Goal: Task Accomplishment & Management: Use online tool/utility

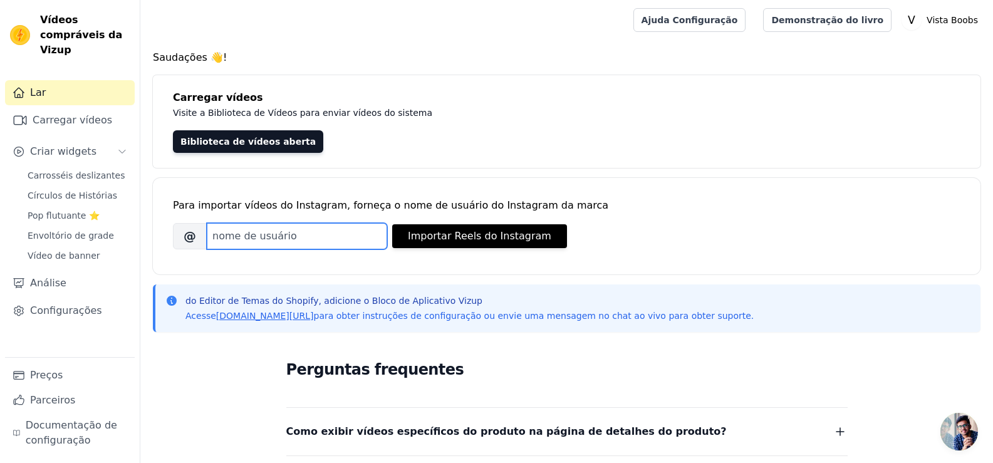
click at [279, 232] on input "Nome de usuário do Instagram da marca" at bounding box center [297, 236] width 180 height 26
drag, startPoint x: 260, startPoint y: 149, endPoint x: 291, endPoint y: 168, distance: 36.3
click at [261, 148] on link "Biblioteca de vídeos aberta" at bounding box center [248, 141] width 150 height 23
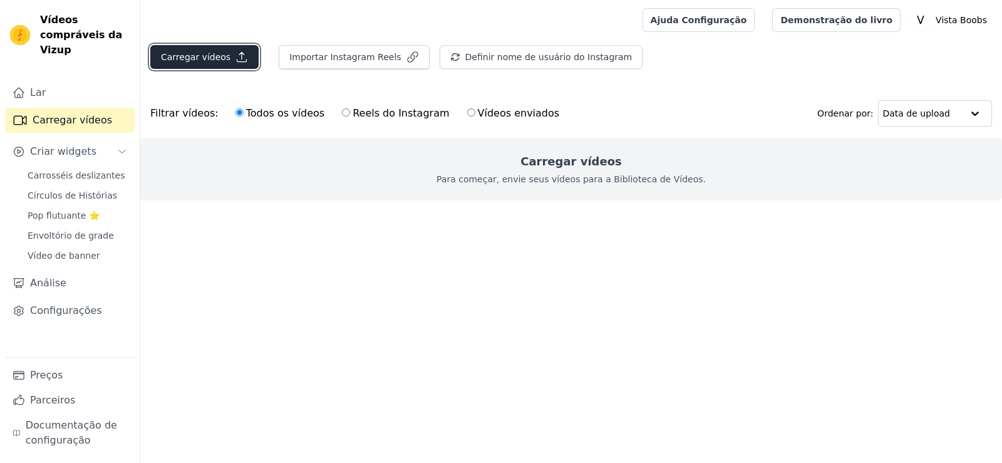
click at [231, 65] on button "Carregar vídeos" at bounding box center [204, 57] width 108 height 24
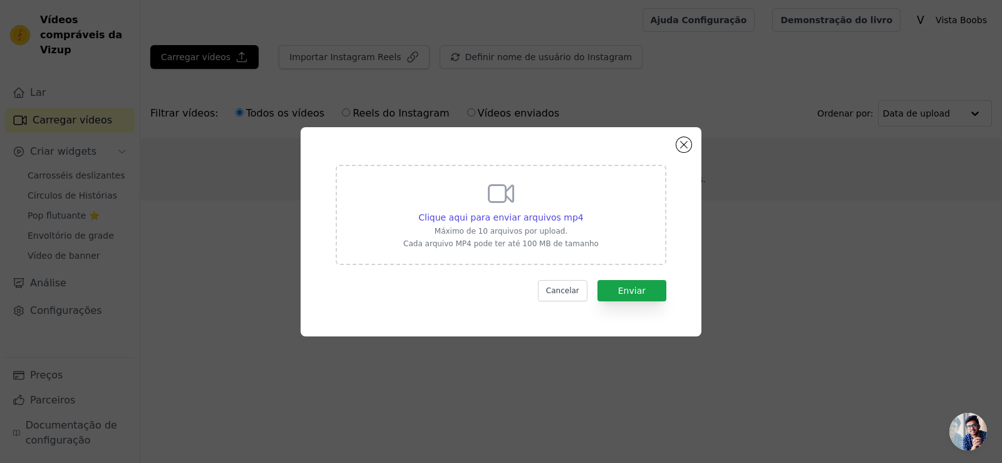
click at [524, 192] on div "Clique aqui para enviar arquivos mp4 Máximo de 10 arquivos por upload. Cada arq…" at bounding box center [500, 214] width 195 height 70
click at [583, 210] on input "Clique aqui para enviar arquivos mp4 Máximo de 10 arquivos por upload. Cada arq…" at bounding box center [583, 210] width 1 height 1
type input "C:\fakepath\CRIATIVO 01 [PERSON_NAME] EDITADO.mp4"
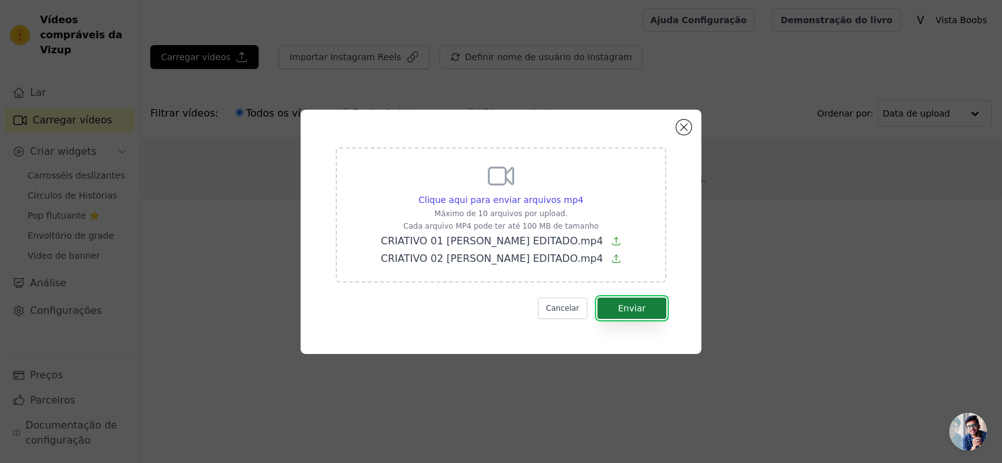
click at [636, 318] on button "Enviar" at bounding box center [632, 308] width 69 height 21
drag, startPoint x: 683, startPoint y: 118, endPoint x: 640, endPoint y: 131, distance: 45.2
click at [683, 118] on div "Clique aqui para enviar arquivos mp4 Máximo de 10 arquivos por upload. Cada arq…" at bounding box center [501, 232] width 401 height 244
click at [678, 127] on button "Fechar modal" at bounding box center [683, 127] width 15 height 15
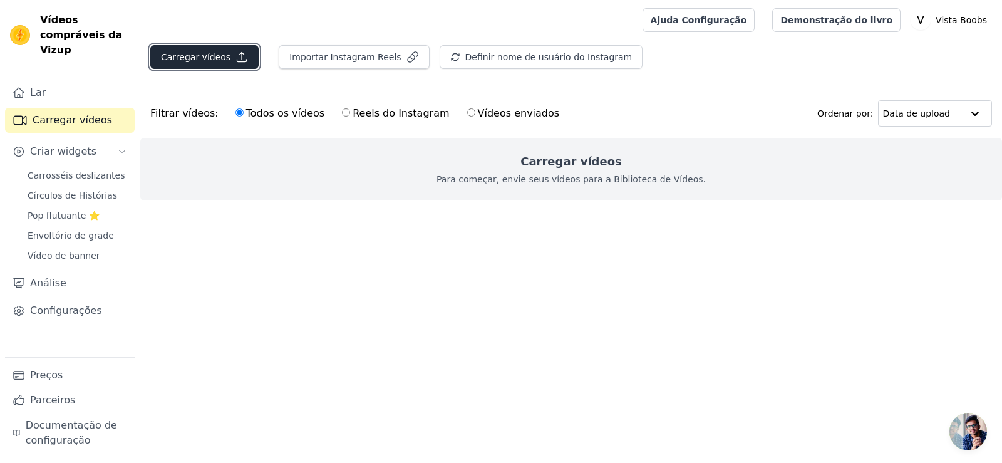
click at [190, 64] on button "Carregar vídeos" at bounding box center [204, 57] width 108 height 24
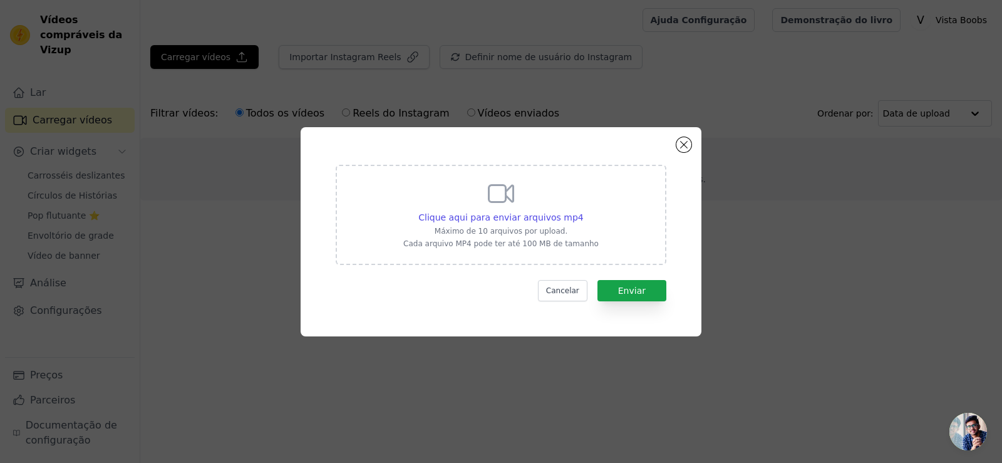
click at [576, 209] on div "Clique aqui para enviar arquivos mp4 Máximo de 10 arquivos por upload. Cada arq…" at bounding box center [500, 214] width 195 height 70
click at [583, 210] on input "Clique aqui para enviar arquivos mp4 Máximo de 10 arquivos por upload. Cada arq…" at bounding box center [583, 210] width 1 height 1
type input "C:\fakepath\CRIATIVO 02 [PERSON_NAME] EDITADO.mp4"
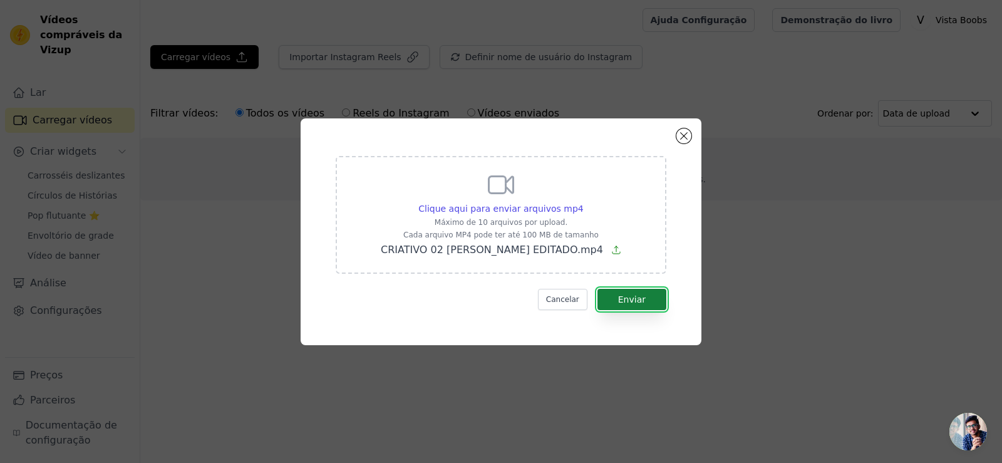
click at [653, 298] on button "Enviar" at bounding box center [632, 299] width 69 height 21
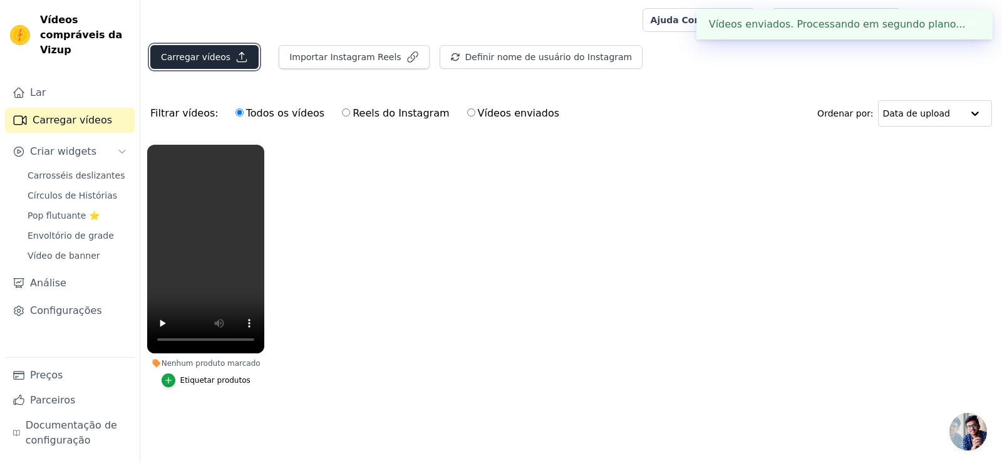
click at [195, 64] on button "Carregar vídeos" at bounding box center [204, 57] width 108 height 24
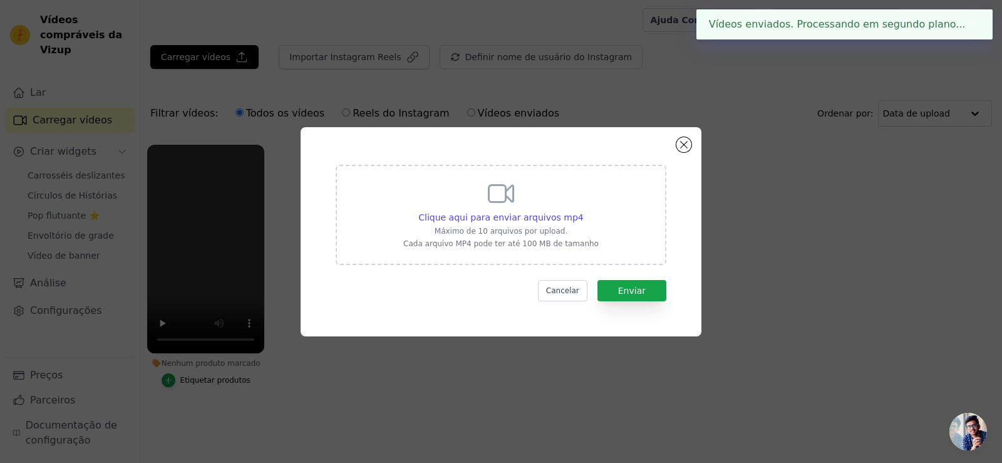
drag, startPoint x: 544, startPoint y: 236, endPoint x: 595, endPoint y: 284, distance: 69.6
click at [547, 238] on div "Clique aqui para enviar arquivos mp4 Máximo de 10 arquivos por upload. Cada arq…" at bounding box center [500, 214] width 195 height 70
click at [563, 195] on div "Clique aqui para enviar arquivos mp4 Máximo de 10 arquivos por upload. Cada arq…" at bounding box center [500, 214] width 195 height 70
click at [583, 210] on input "Clique aqui para enviar arquivos mp4 Máximo de 10 arquivos por upload. Cada arq…" at bounding box center [583, 210] width 1 height 1
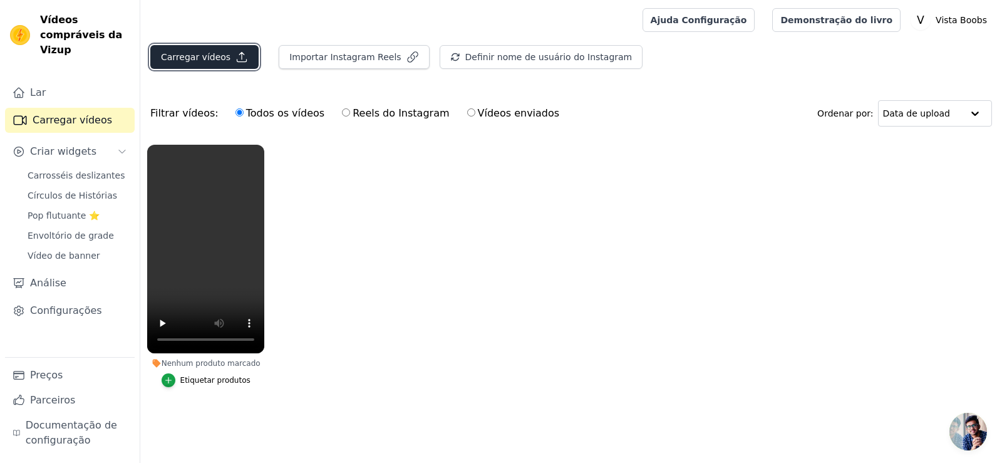
click at [238, 61] on icon "button" at bounding box center [241, 57] width 9 height 9
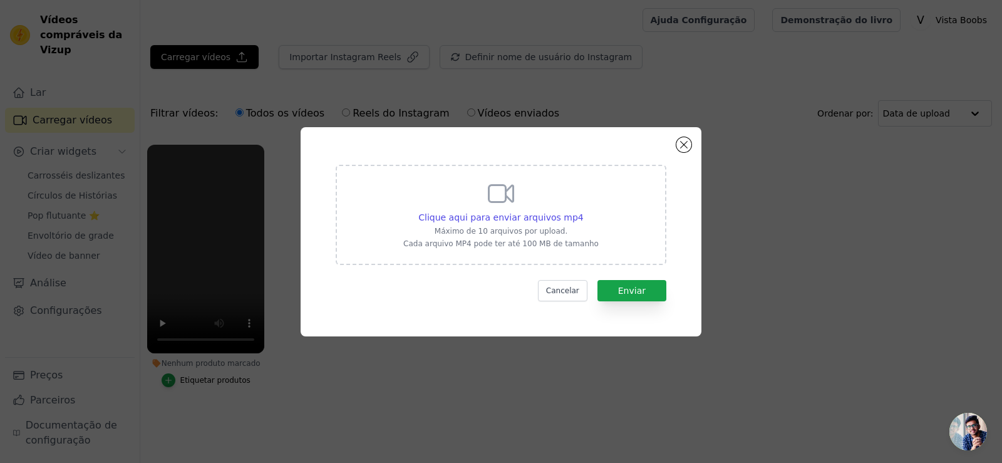
click at [579, 219] on div "Clique aqui para enviar arquivos mp4" at bounding box center [500, 217] width 195 height 13
click at [583, 211] on input "Clique aqui para enviar arquivos mp4 Máximo de 10 arquivos por upload. Cada arq…" at bounding box center [583, 210] width 1 height 1
type input "C:\fakepath\CRIATIVO 01 [PERSON_NAME] EDITADO.mp4"
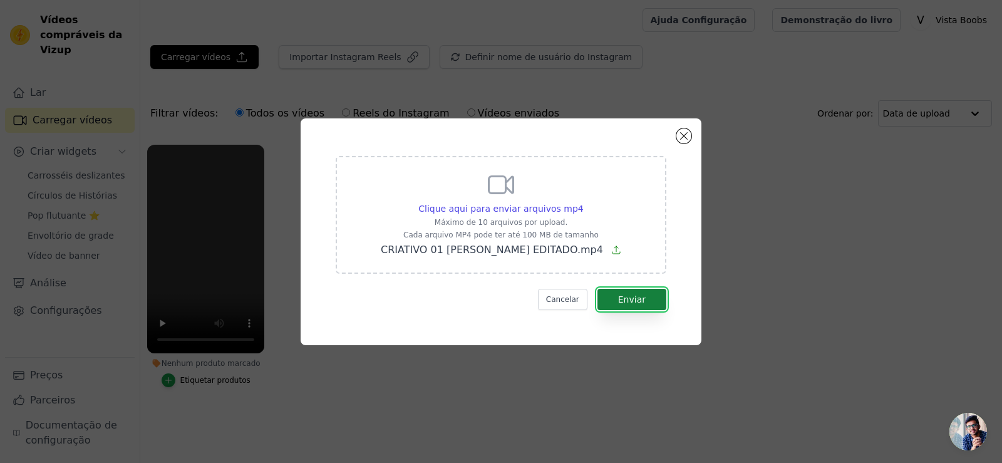
drag, startPoint x: 640, startPoint y: 301, endPoint x: 653, endPoint y: 301, distance: 13.2
click at [640, 303] on font "Enviar" at bounding box center [632, 299] width 28 height 10
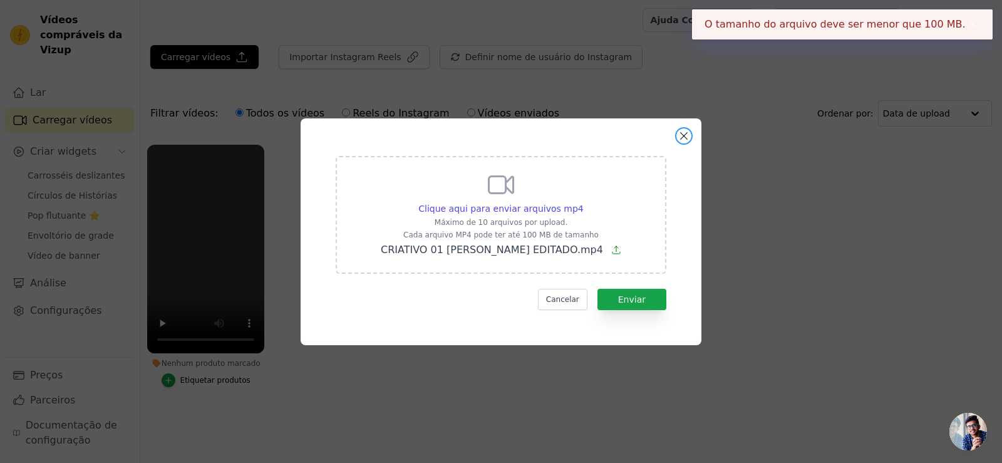
click at [686, 137] on button "Fechar modal" at bounding box center [683, 135] width 15 height 15
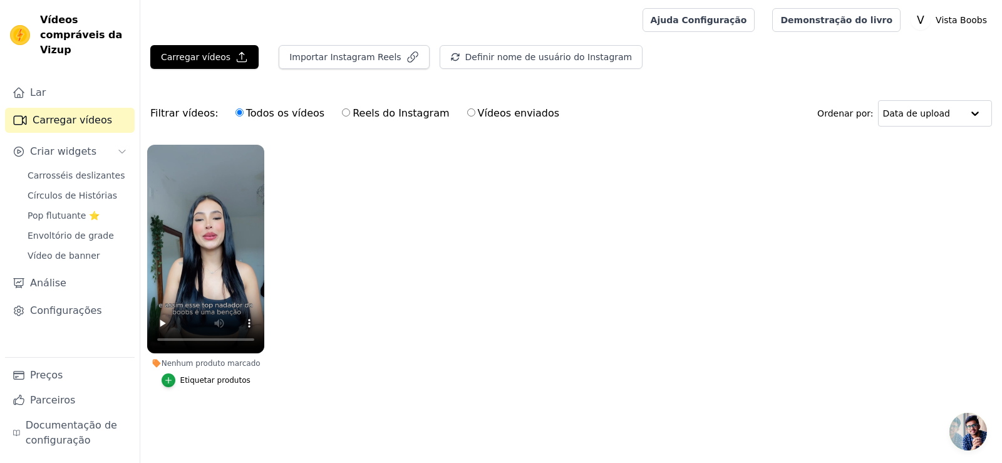
click at [354, 304] on ul "Nenhum produto marcado Etiquetar produtos" at bounding box center [571, 278] width 862 height 281
click at [200, 383] on font "Etiquetar produtos" at bounding box center [215, 380] width 70 height 9
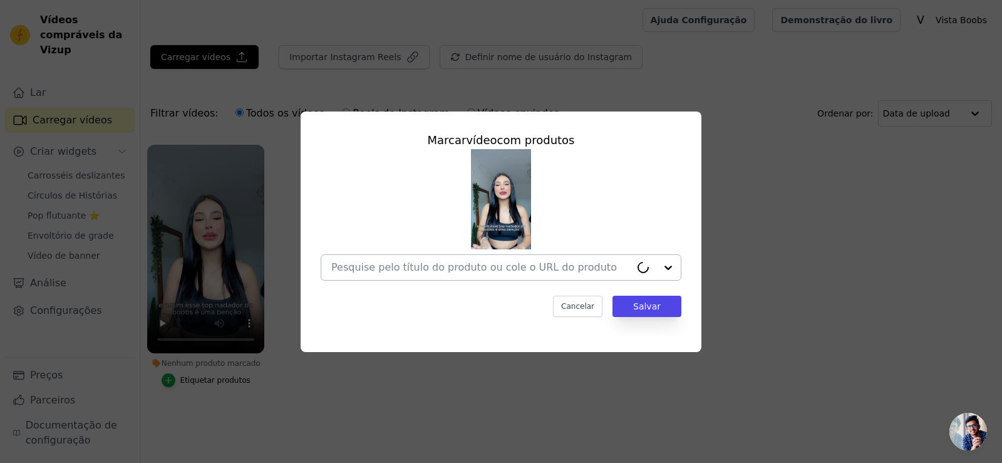
drag, startPoint x: 472, startPoint y: 252, endPoint x: 472, endPoint y: 261, distance: 8.1
click at [472, 254] on div at bounding box center [501, 215] width 361 height 132
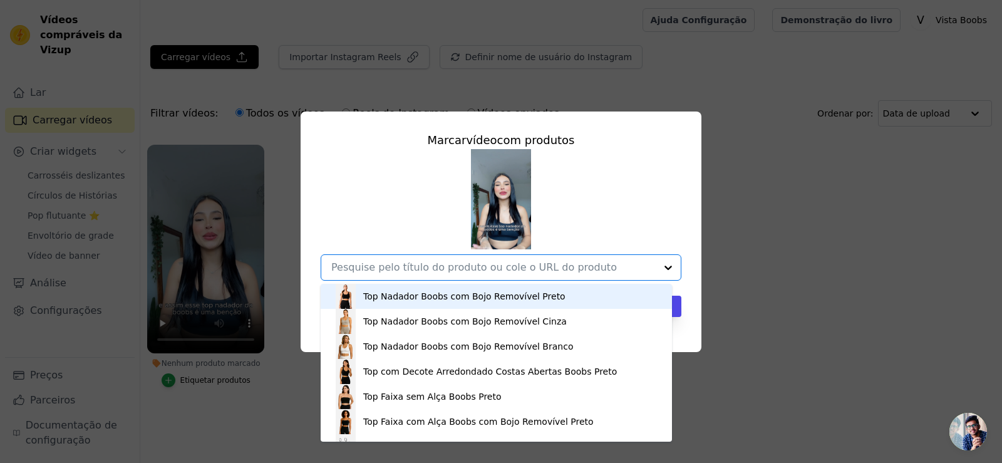
click at [474, 268] on input "Nenhum produto marcado Marcar vídeo com produtos Top Nadador Boobs com Bojo Rem…" at bounding box center [493, 267] width 324 height 12
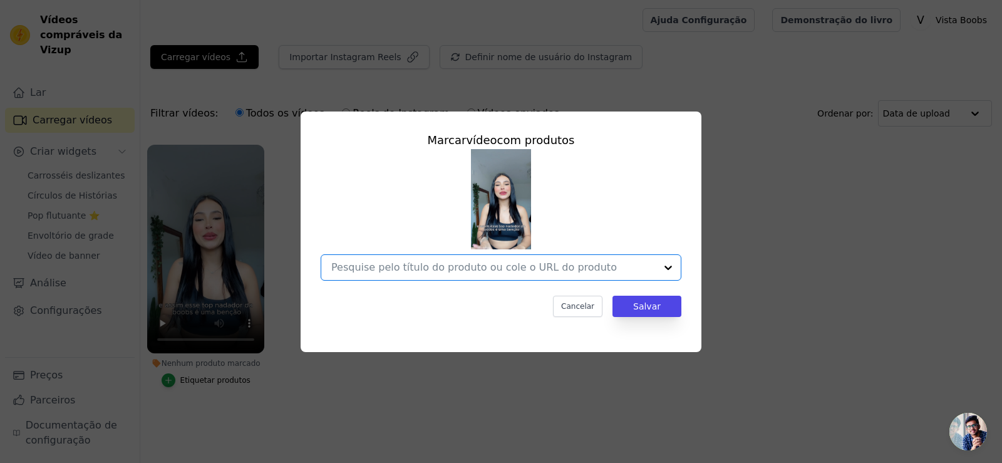
click at [474, 268] on input "Nenhum produto marcado Marcar vídeo com produtos Opção indefinida, selecionada.…" at bounding box center [493, 267] width 324 height 12
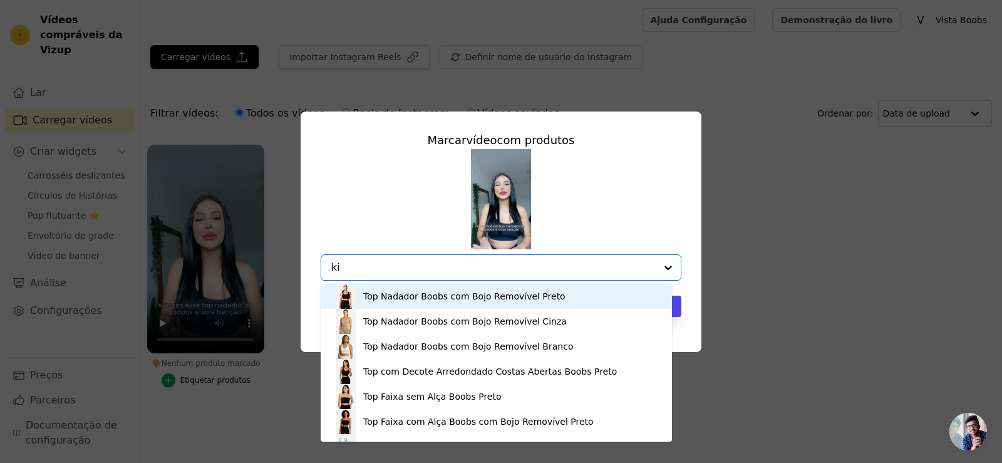
type input "kit"
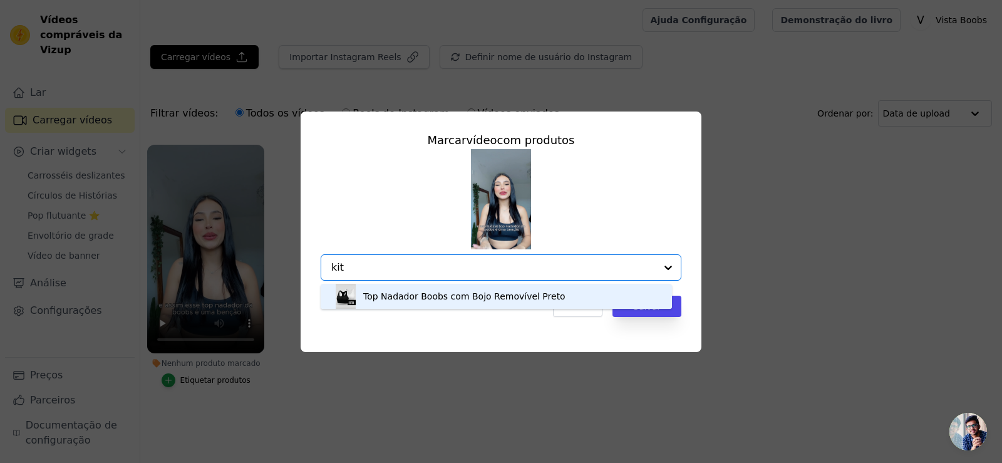
click at [437, 304] on div "Top Nadador Boobs com Bojo Removível Preto" at bounding box center [496, 296] width 326 height 25
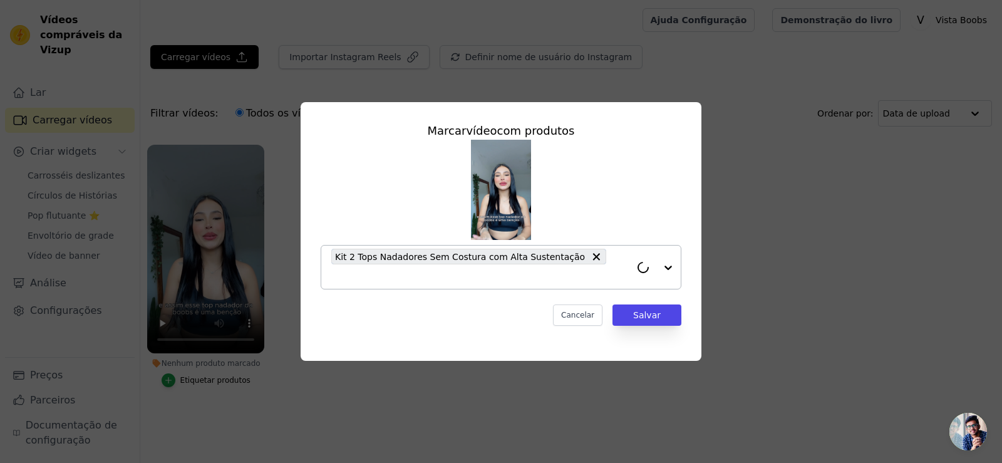
drag, startPoint x: 655, startPoint y: 318, endPoint x: 440, endPoint y: 366, distance: 219.7
click at [655, 318] on div "Marcar vídeo com produtos Kit 2 Tops Nadadores Sem Costura com Alta Sustentação…" at bounding box center [501, 224] width 381 height 224
click at [638, 310] on font "Salvar" at bounding box center [647, 315] width 28 height 10
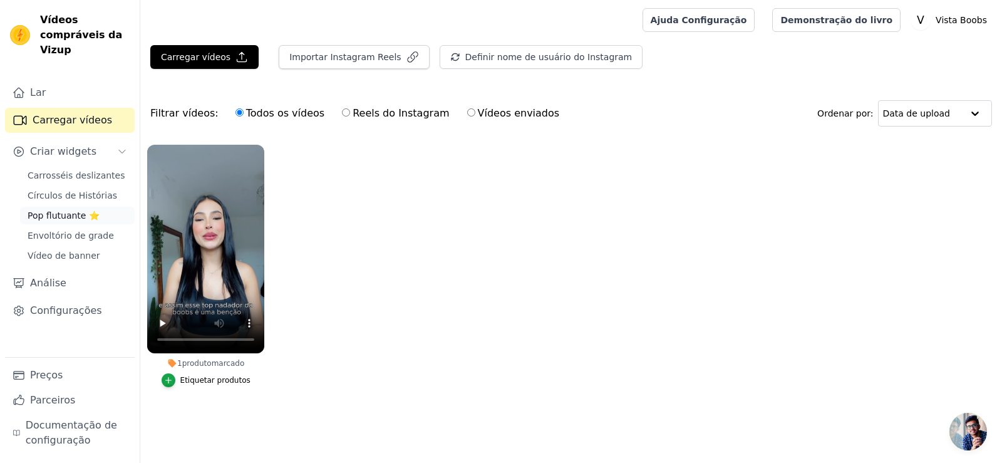
click at [68, 210] on font "Pop flutuante ⭐" at bounding box center [64, 215] width 72 height 10
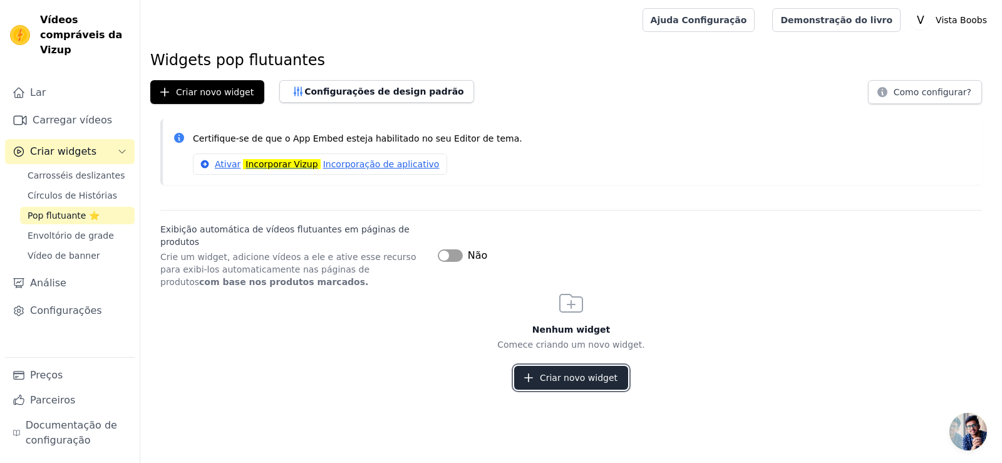
click at [568, 372] on button "Criar novo widget" at bounding box center [571, 378] width 114 height 24
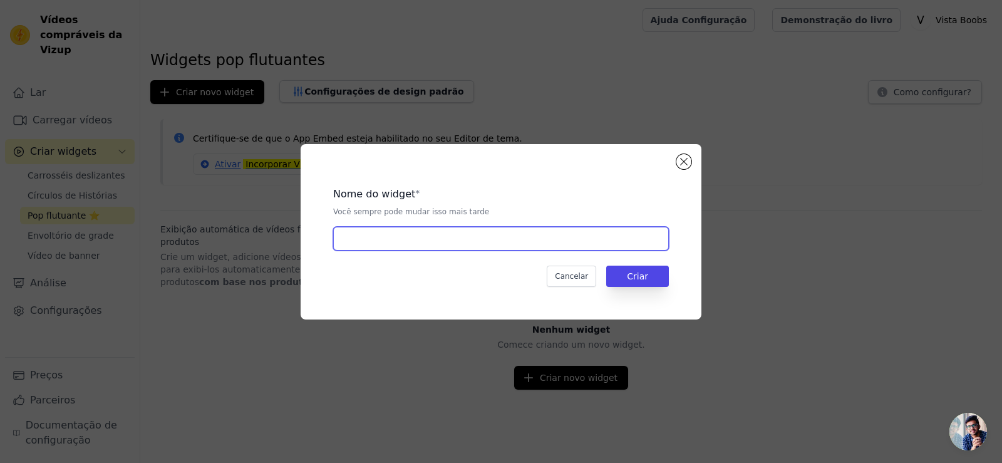
click at [418, 242] on input "text" at bounding box center [501, 239] width 336 height 24
type input "Amanda widget"
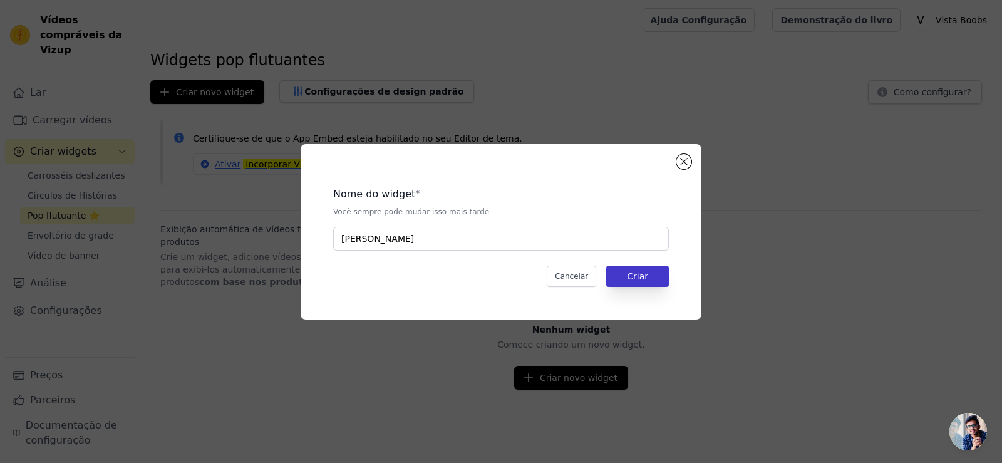
drag, startPoint x: 603, startPoint y: 272, endPoint x: 615, endPoint y: 272, distance: 11.9
click at [613, 274] on div "Cancelar Criar" at bounding box center [501, 276] width 336 height 21
click at [624, 272] on button "Criar" at bounding box center [637, 276] width 63 height 21
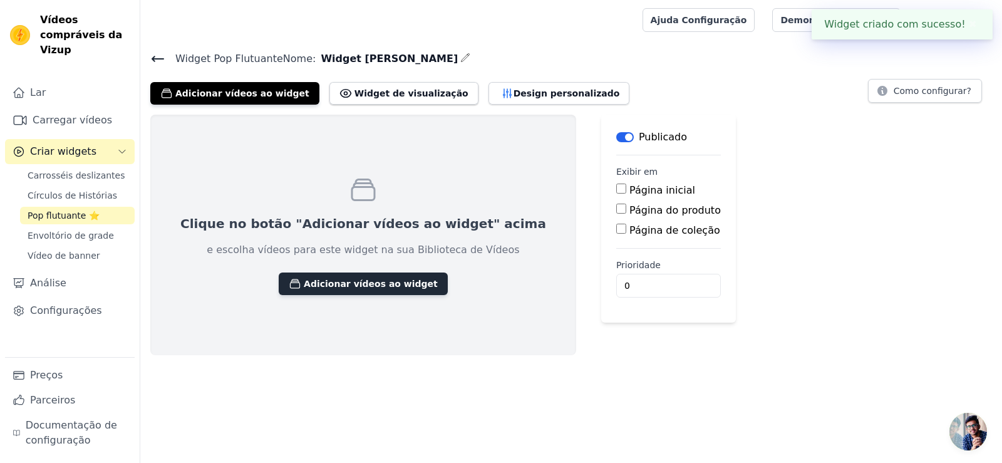
click at [368, 279] on font "Adicionar vídeos ao widget" at bounding box center [371, 284] width 134 height 10
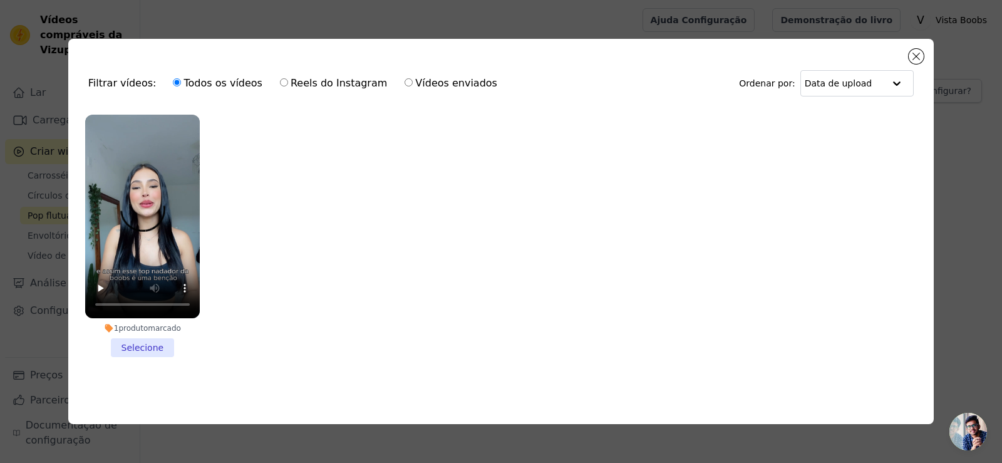
drag, startPoint x: 154, startPoint y: 341, endPoint x: 272, endPoint y: 333, distance: 118.1
click at [154, 342] on li "1 produto marcado Selecione" at bounding box center [142, 236] width 115 height 242
click at [0, 0] on input "1 produto marcado Selecione" at bounding box center [0, 0] width 0 height 0
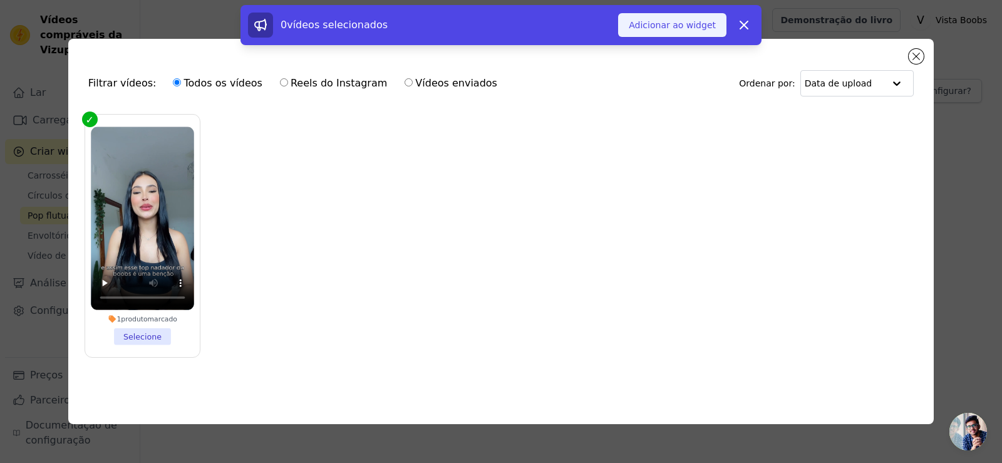
click at [685, 24] on font "Adicionar ao widget" at bounding box center [672, 25] width 87 height 10
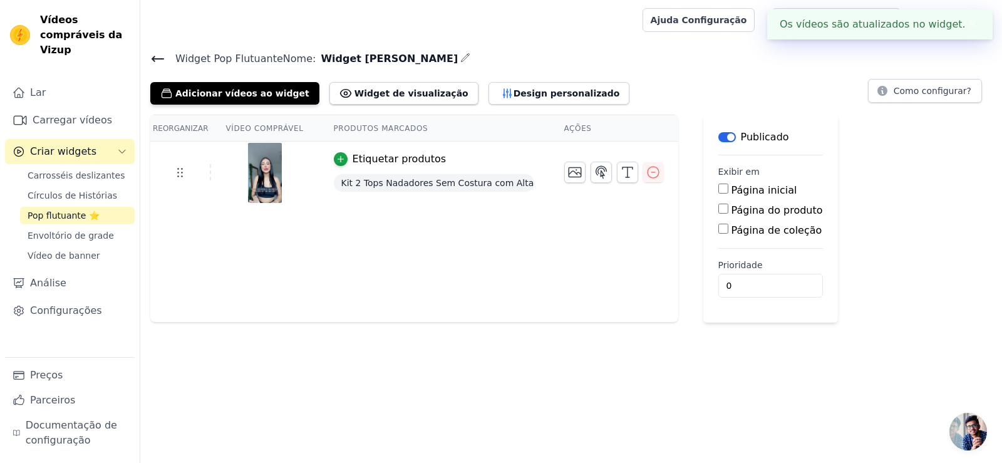
click at [740, 206] on font "Página do produto" at bounding box center [777, 210] width 91 height 12
click at [728, 206] on input "Página do produto" at bounding box center [723, 209] width 10 height 10
checkbox input "true"
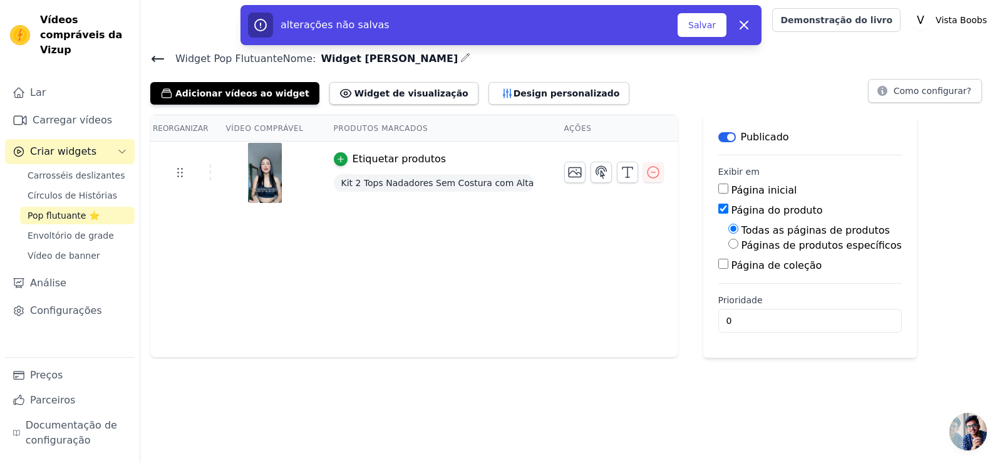
click at [767, 246] on font "Páginas de produtos específicos" at bounding box center [822, 245] width 160 height 12
click at [739, 246] on input "Páginas de produtos específicos" at bounding box center [733, 244] width 10 height 10
radio input "true"
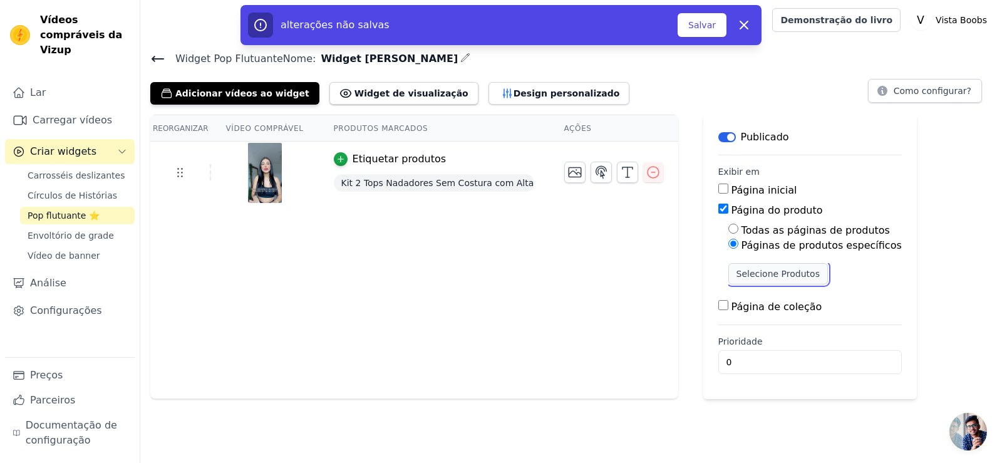
click at [774, 277] on font "Selecione Produtos" at bounding box center [778, 274] width 83 height 10
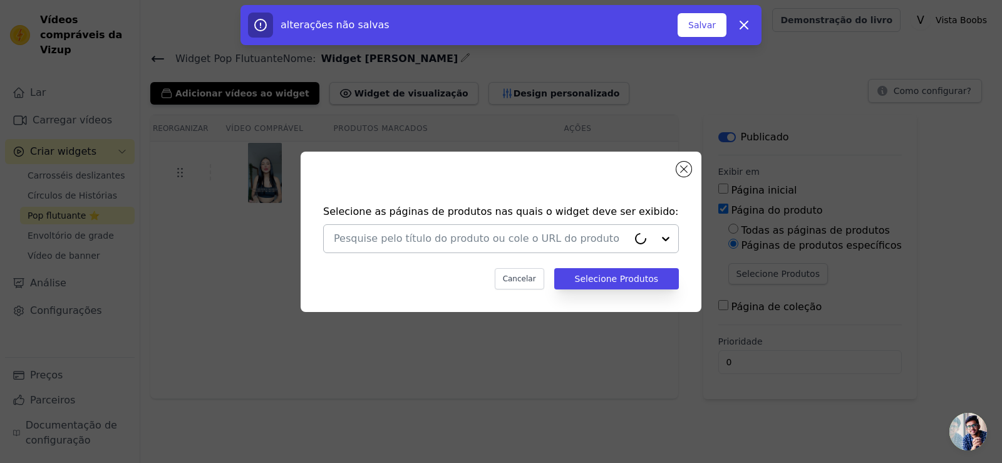
click at [544, 234] on input "text" at bounding box center [481, 238] width 294 height 15
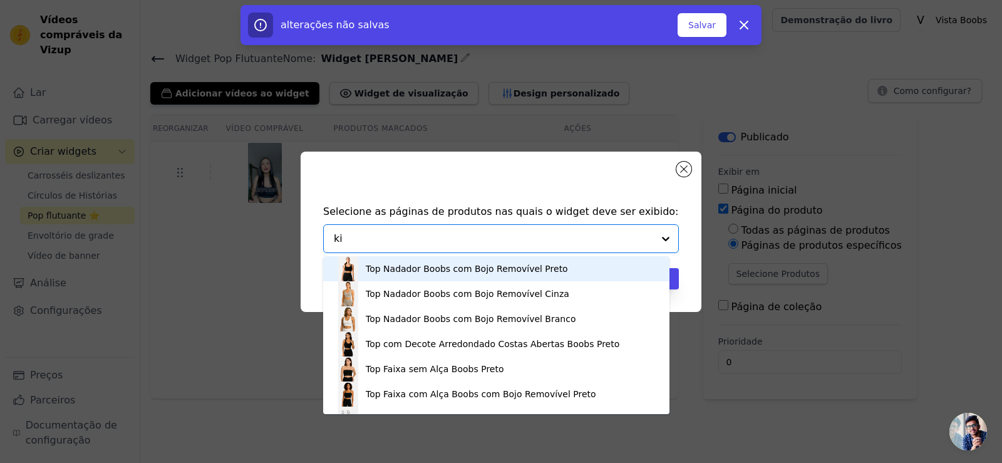
type input "kit"
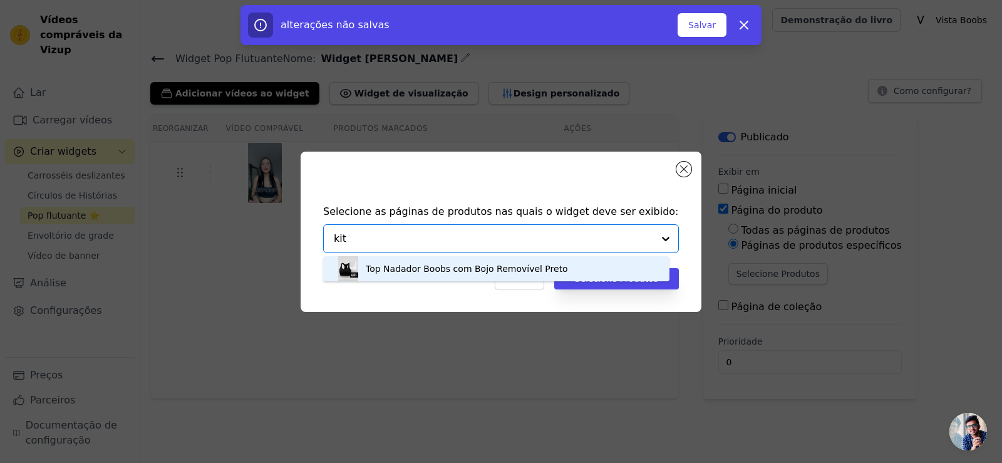
click at [450, 245] on input "kit" at bounding box center [493, 238] width 319 height 15
drag, startPoint x: 490, startPoint y: 277, endPoint x: 538, endPoint y: 288, distance: 48.8
click at [491, 277] on div "Top Nadador Boobs com Bojo Removível Preto" at bounding box center [496, 268] width 321 height 25
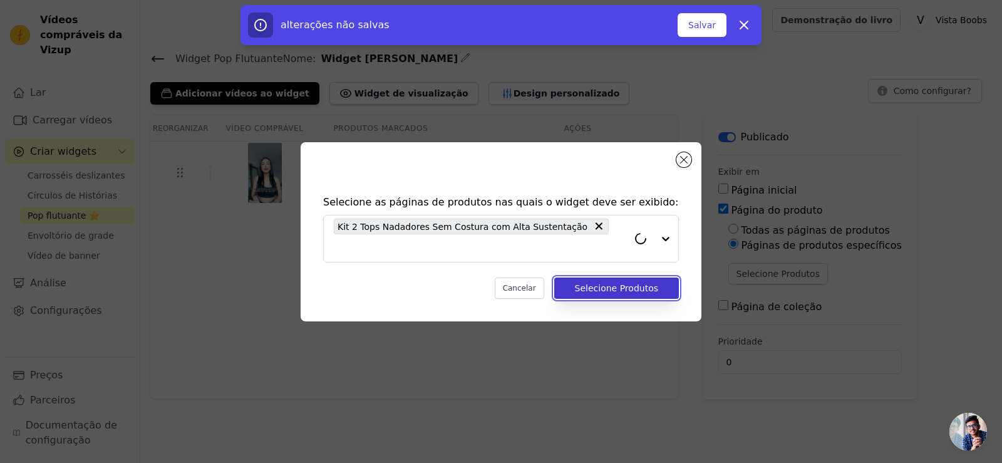
click at [608, 284] on button "Selecione Produtos" at bounding box center [616, 287] width 125 height 21
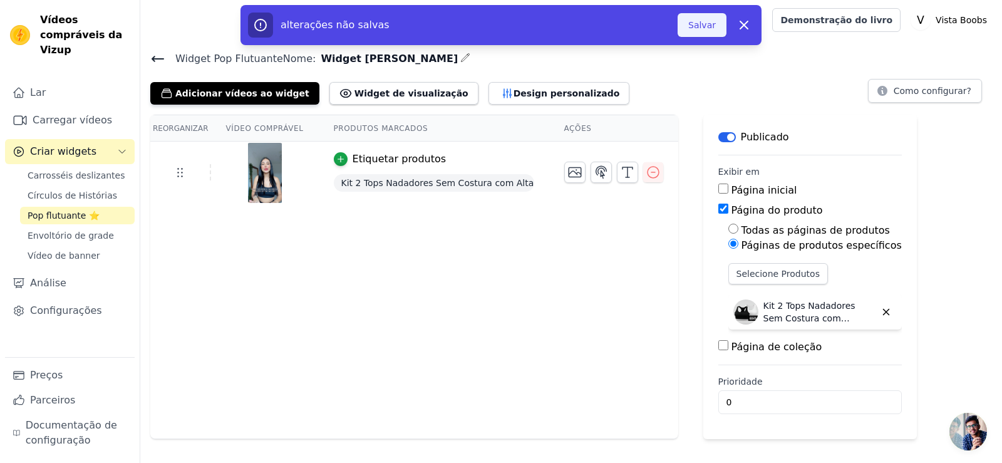
click at [705, 31] on button "Salvar" at bounding box center [702, 25] width 49 height 24
drag, startPoint x: 692, startPoint y: 24, endPoint x: 674, endPoint y: 73, distance: 51.9
click at [692, 24] on button "Salvar" at bounding box center [702, 25] width 49 height 24
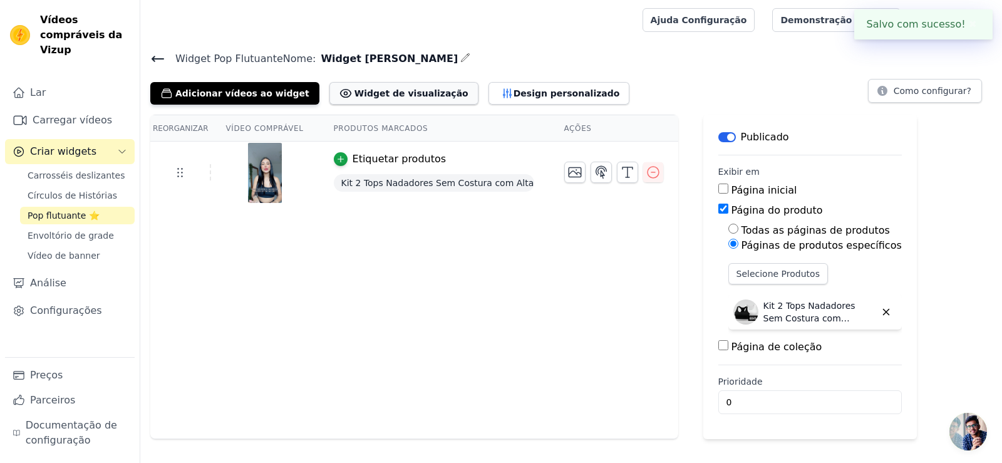
click at [378, 90] on font "Widget de visualização" at bounding box center [412, 93] width 114 height 10
click at [501, 82] on button "Design personalizado" at bounding box center [560, 93] width 142 height 23
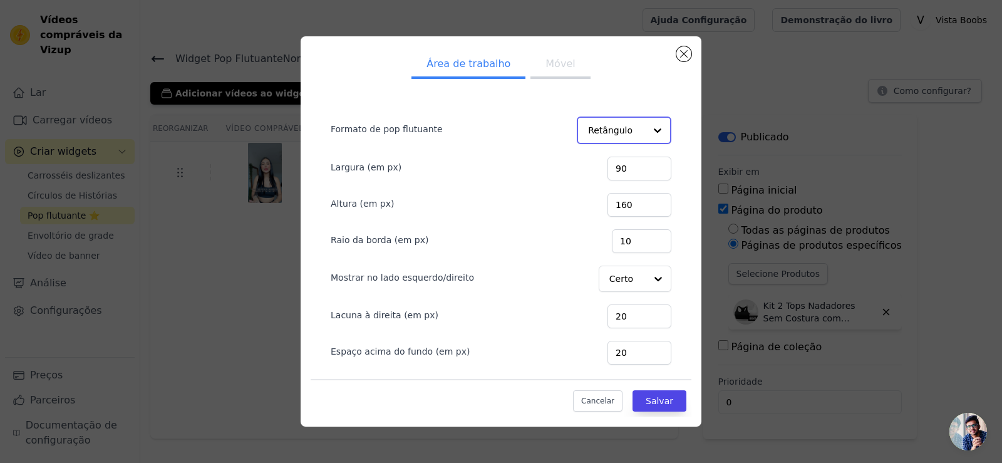
click at [631, 129] on input "Formato de pop flutuante" at bounding box center [616, 130] width 57 height 25
click at [629, 132] on input "Formato de pop flutuante" at bounding box center [616, 130] width 57 height 25
click at [610, 171] on div "Retângulo" at bounding box center [622, 160] width 90 height 26
drag, startPoint x: 614, startPoint y: 131, endPoint x: 618, endPoint y: 146, distance: 15.4
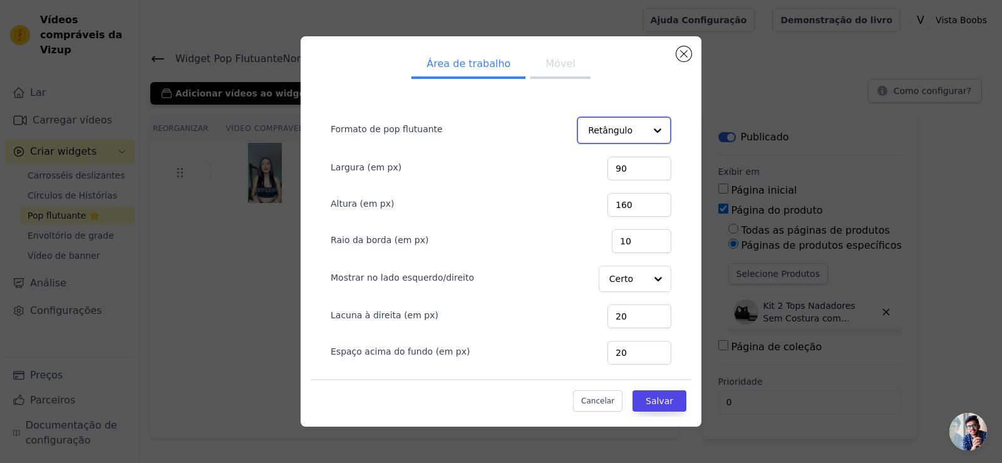
click at [615, 131] on input "Formato de pop flutuante" at bounding box center [616, 130] width 57 height 25
click at [604, 199] on div "Círculo" at bounding box center [622, 187] width 90 height 26
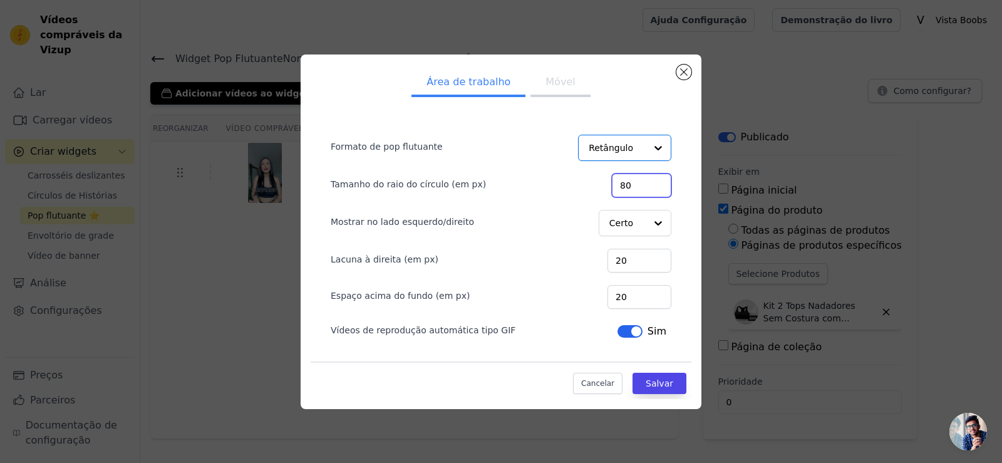
click at [577, 182] on div "Tamanho do raio do círculo (em px) 80" at bounding box center [501, 184] width 341 height 26
type input "120"
drag, startPoint x: 668, startPoint y: 377, endPoint x: 703, endPoint y: 276, distance: 107.6
click at [668, 375] on button "Salvar" at bounding box center [660, 383] width 54 height 21
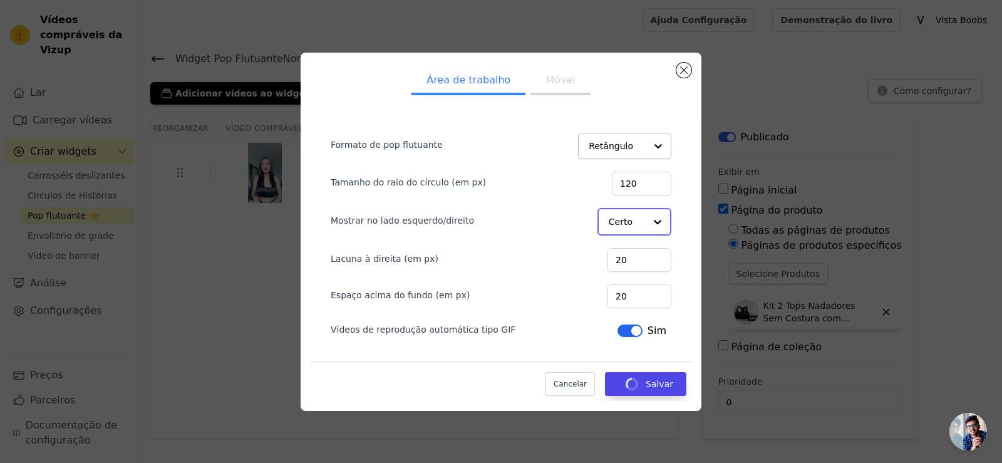
click at [648, 225] on div at bounding box center [657, 221] width 25 height 25
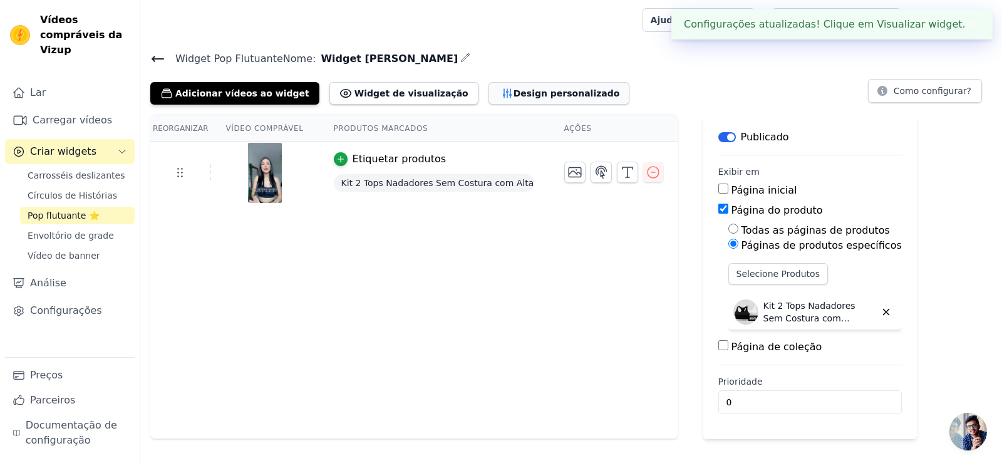
click at [514, 98] on font "Design personalizado" at bounding box center [567, 93] width 106 height 13
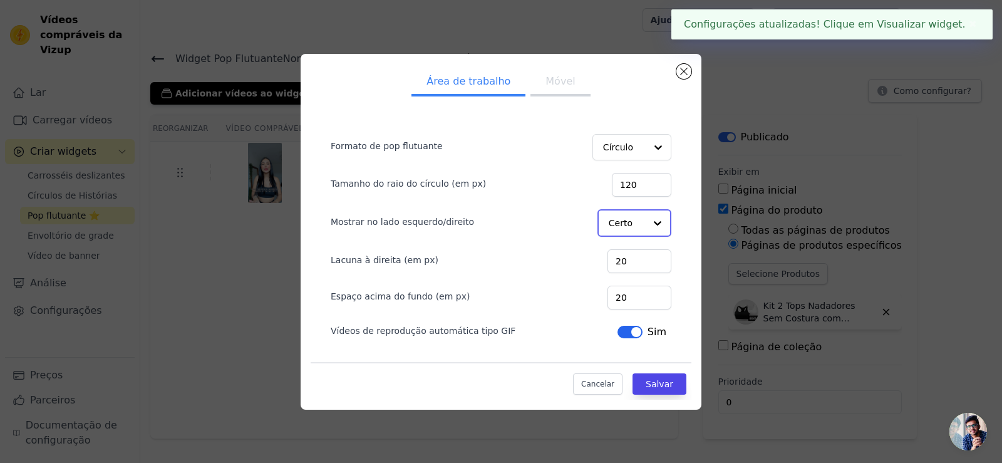
click at [646, 222] on div at bounding box center [657, 222] width 25 height 25
click at [634, 256] on font "Esquerda" at bounding box center [630, 253] width 41 height 10
click at [651, 382] on font "Salvar" at bounding box center [660, 383] width 28 height 10
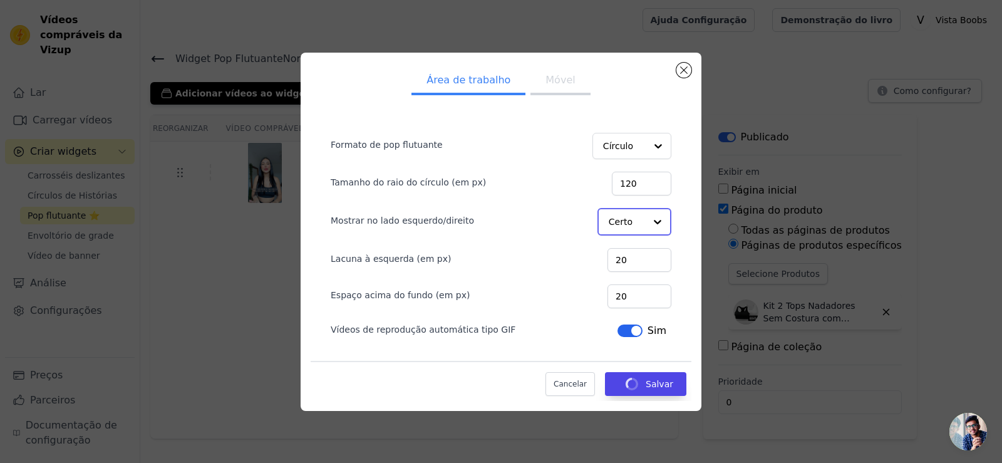
click at [644, 227] on input "Mostrar no lado esquerdo/direito" at bounding box center [627, 221] width 36 height 25
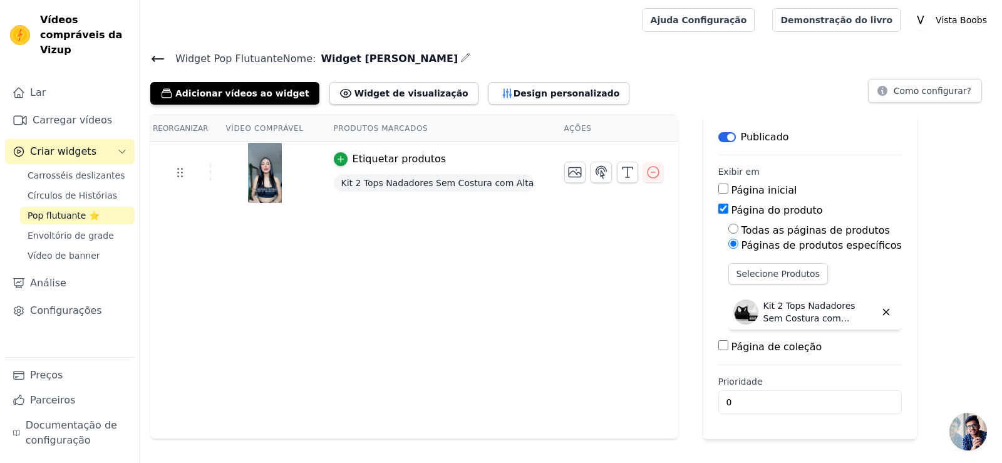
click at [434, 303] on div "Reorganizar Vídeo comprável Produtos marcados Ações Etiquetar produtos Kit 2 To…" at bounding box center [414, 277] width 528 height 324
click at [88, 190] on font "Círculos de Histórias" at bounding box center [73, 195] width 90 height 10
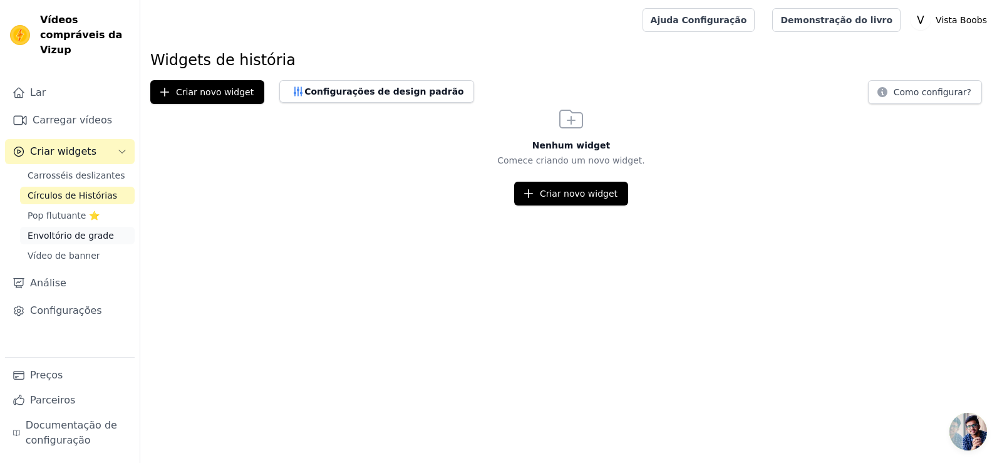
click at [85, 231] on font "Envoltório de grade" at bounding box center [71, 236] width 86 height 10
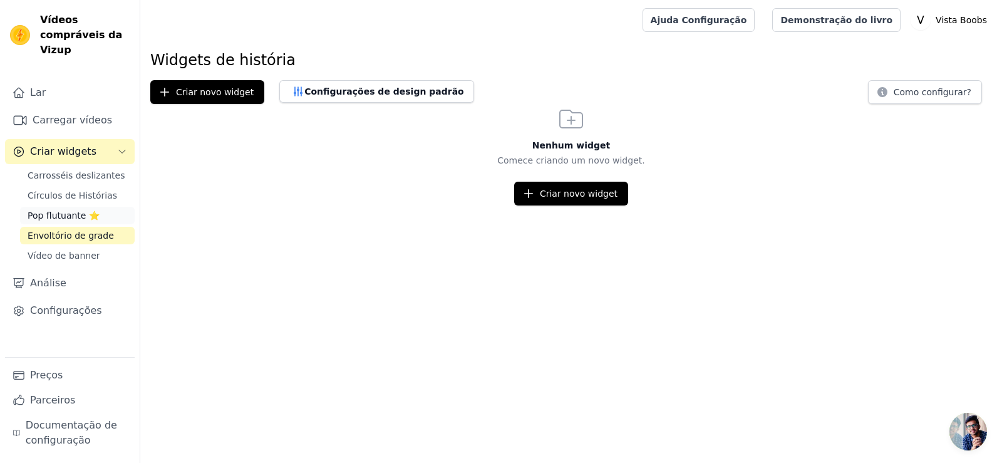
click at [71, 210] on font "Pop flutuante ⭐" at bounding box center [64, 215] width 72 height 10
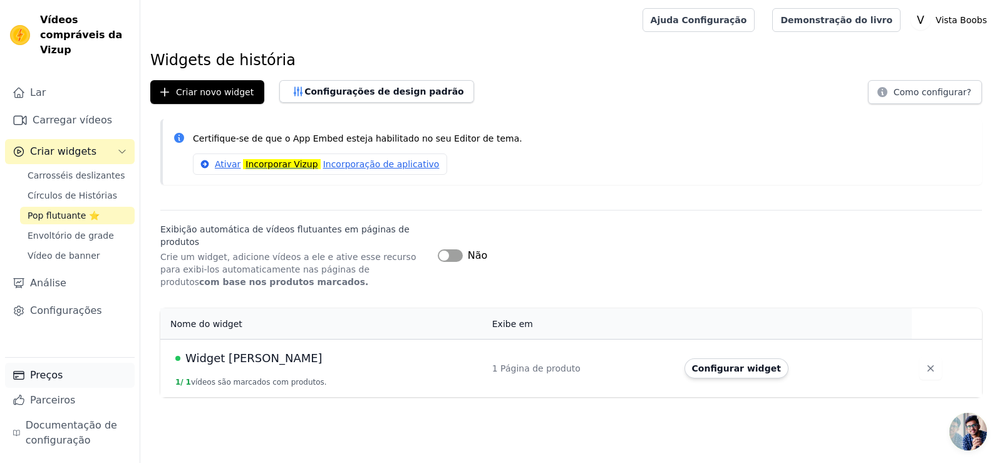
drag, startPoint x: 48, startPoint y: 374, endPoint x: 54, endPoint y: 371, distance: 6.7
click at [48, 375] on font "Preços" at bounding box center [46, 375] width 33 height 12
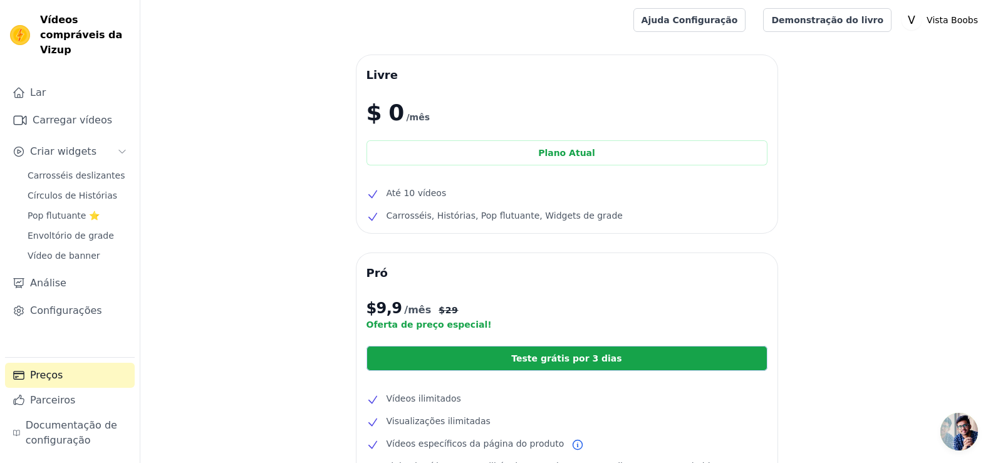
click at [556, 212] on font "Carrosséis, Histórias, Pop flutuante, Widgets de grade" at bounding box center [504, 215] width 236 height 10
click at [84, 208] on link "Pop flutuante ⭐" at bounding box center [77, 216] width 115 height 18
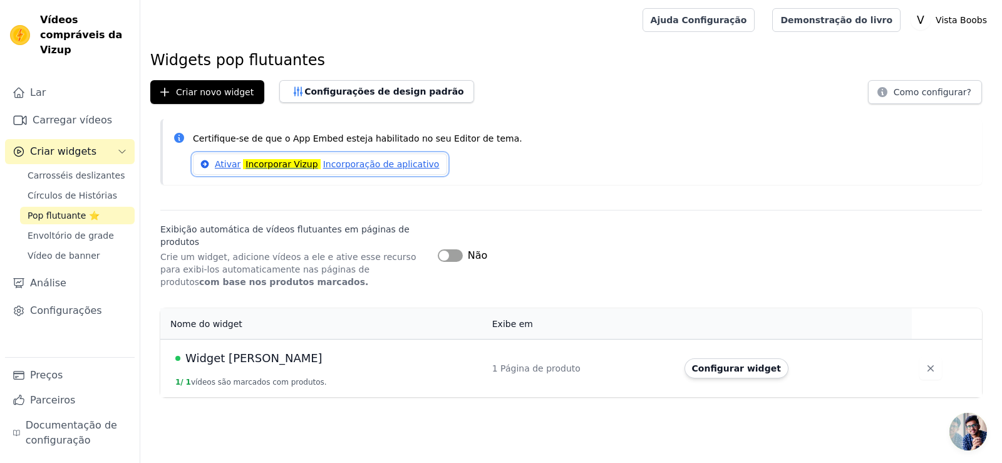
click at [276, 166] on font "Incorporar Vizup" at bounding box center [282, 164] width 72 height 10
click at [78, 210] on font "Pop flutuante ⭐" at bounding box center [64, 215] width 72 height 10
click at [745, 363] on font "Configurar widget" at bounding box center [736, 368] width 89 height 10
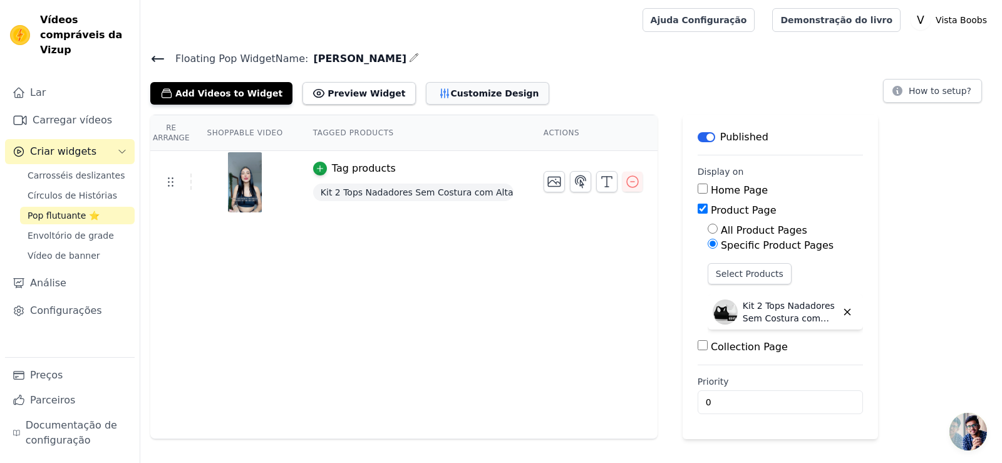
click at [443, 100] on button "Customize Design" at bounding box center [487, 93] width 123 height 23
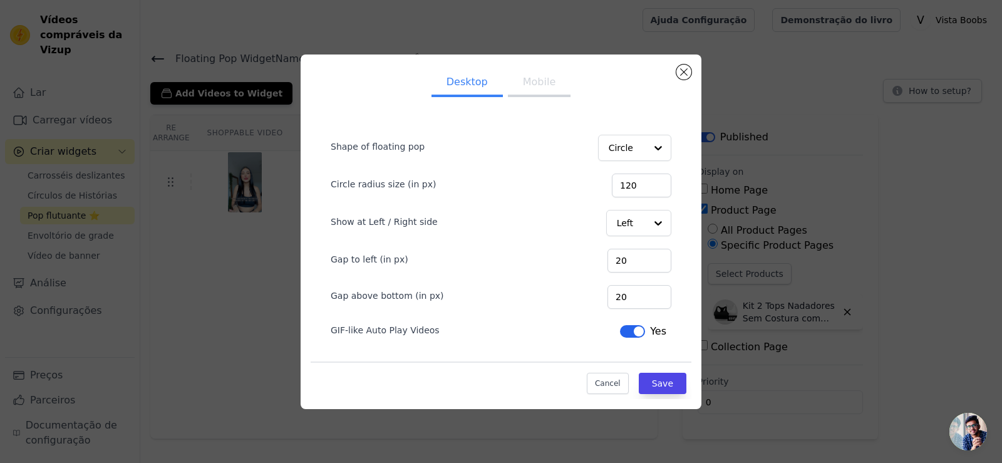
click at [523, 85] on button "Mobile" at bounding box center [539, 84] width 63 height 28
drag, startPoint x: 648, startPoint y: 187, endPoint x: 581, endPoint y: 186, distance: 67.0
click at [581, 187] on div "Circle radius size (in px) 120" at bounding box center [501, 184] width 341 height 26
type input "100"
click at [554, 228] on div "Show at Left / Right side Left" at bounding box center [501, 221] width 341 height 29
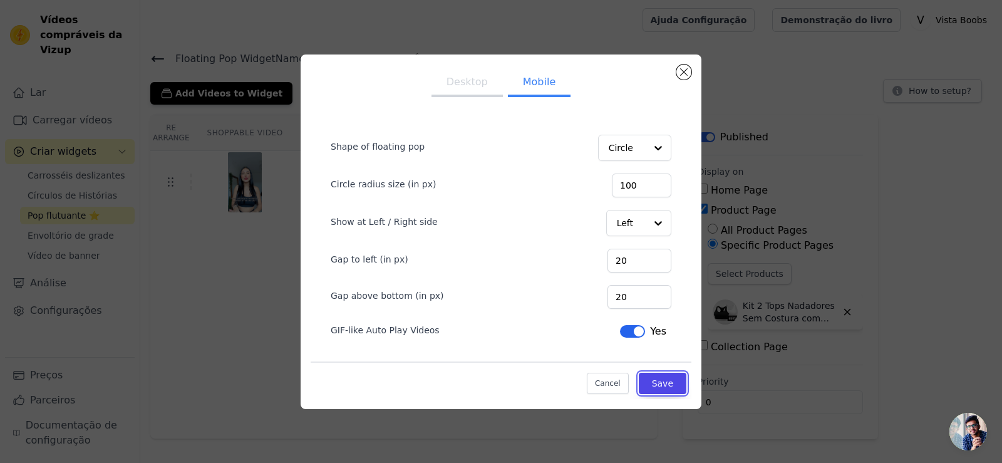
drag, startPoint x: 660, startPoint y: 381, endPoint x: 769, endPoint y: 343, distance: 114.9
click at [661, 380] on button "Save" at bounding box center [663, 383] width 48 height 21
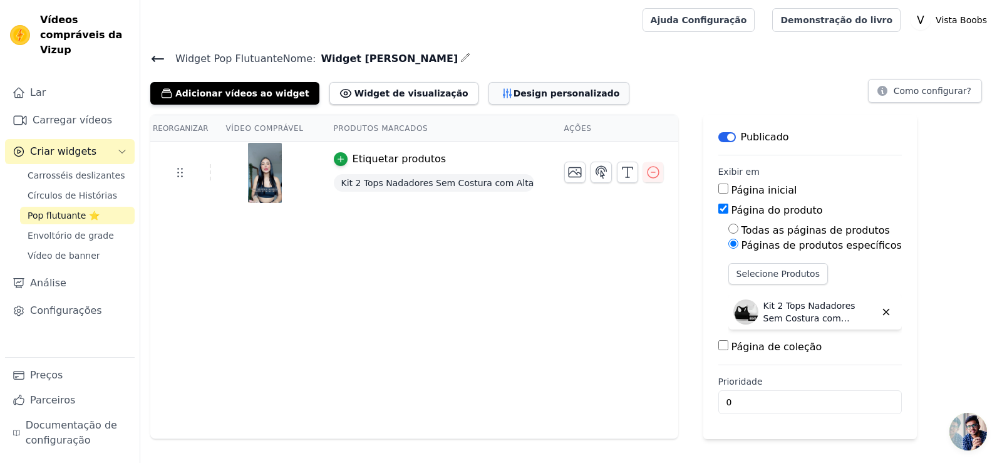
click at [529, 93] on font "Design personalizado" at bounding box center [567, 93] width 106 height 10
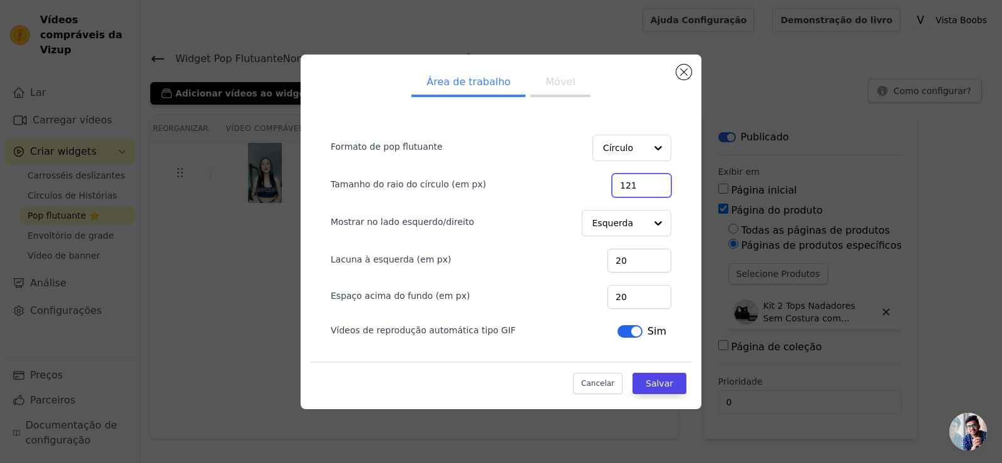
drag, startPoint x: 646, startPoint y: 184, endPoint x: 610, endPoint y: 176, distance: 37.1
type input "121"
click at [612, 184] on input "121" at bounding box center [642, 186] width 60 height 24
click at [549, 72] on button "Móvel" at bounding box center [561, 84] width 60 height 28
drag, startPoint x: 652, startPoint y: 187, endPoint x: 593, endPoint y: 185, distance: 59.6
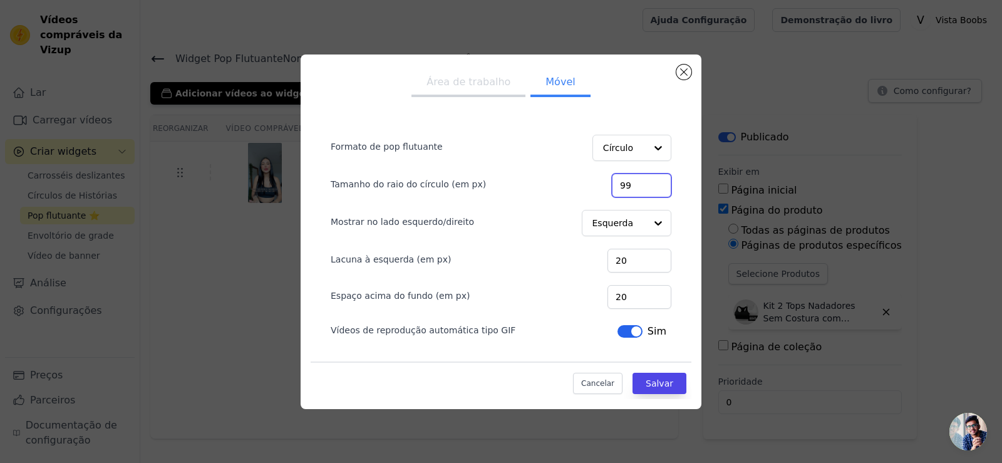
click at [612, 187] on input "99" at bounding box center [642, 186] width 60 height 24
click at [643, 188] on input "99" at bounding box center [642, 186] width 60 height 24
click at [606, 187] on div "Tamanho do raio do círculo (em px) 70" at bounding box center [501, 184] width 341 height 26
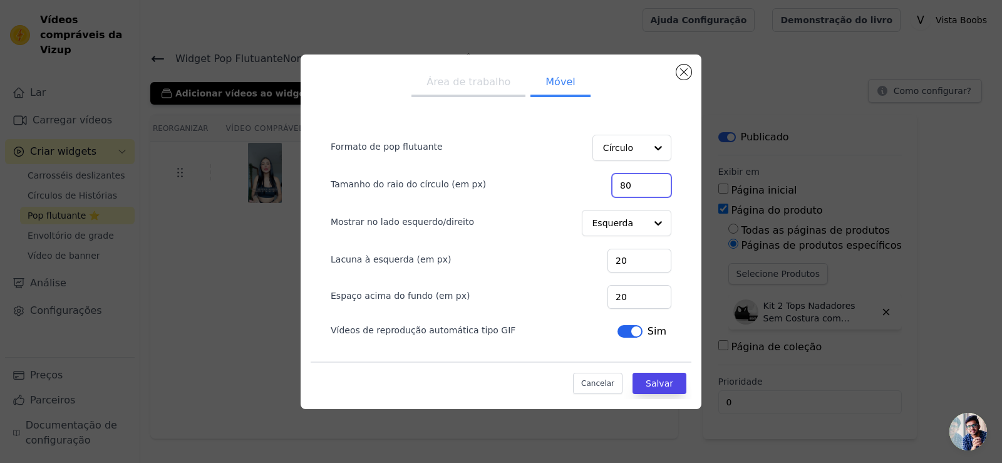
type input "80"
click at [611, 185] on div "Tamanho do raio do círculo (em px) 80" at bounding box center [501, 184] width 341 height 26
click at [664, 385] on font "Salvar" at bounding box center [660, 383] width 28 height 10
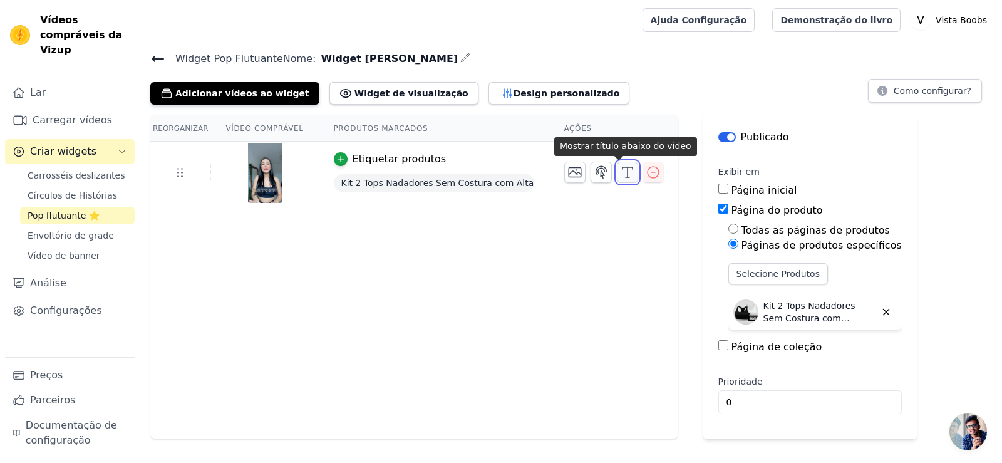
click at [617, 173] on button "button" at bounding box center [627, 172] width 21 height 21
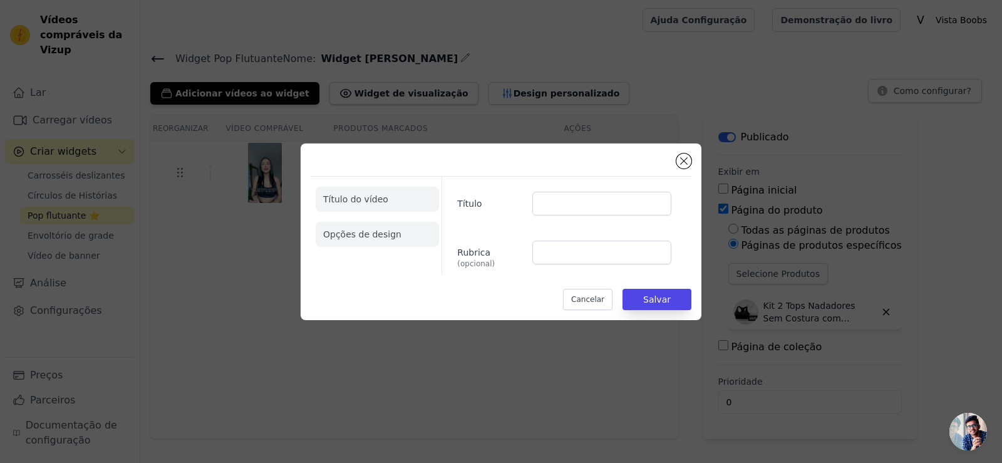
click at [361, 240] on li "Opções de design" at bounding box center [377, 234] width 123 height 25
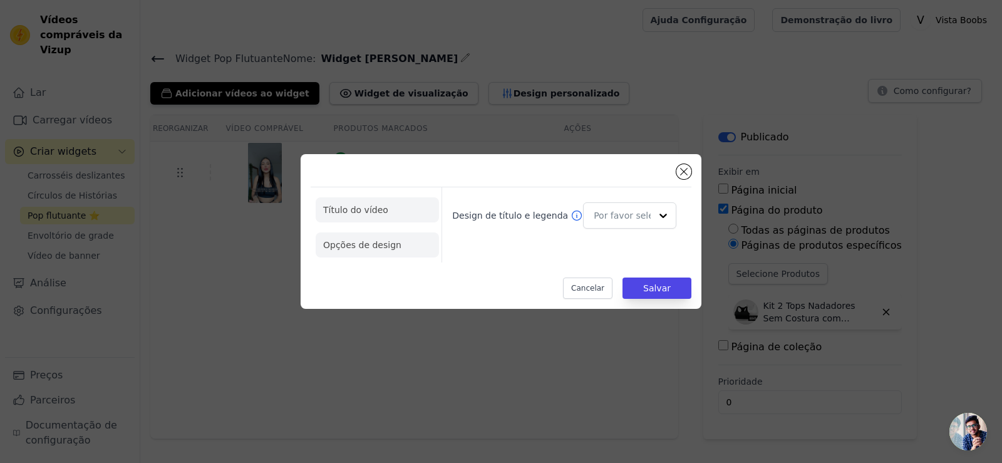
click at [380, 203] on li "Título do vídeo" at bounding box center [377, 209] width 123 height 25
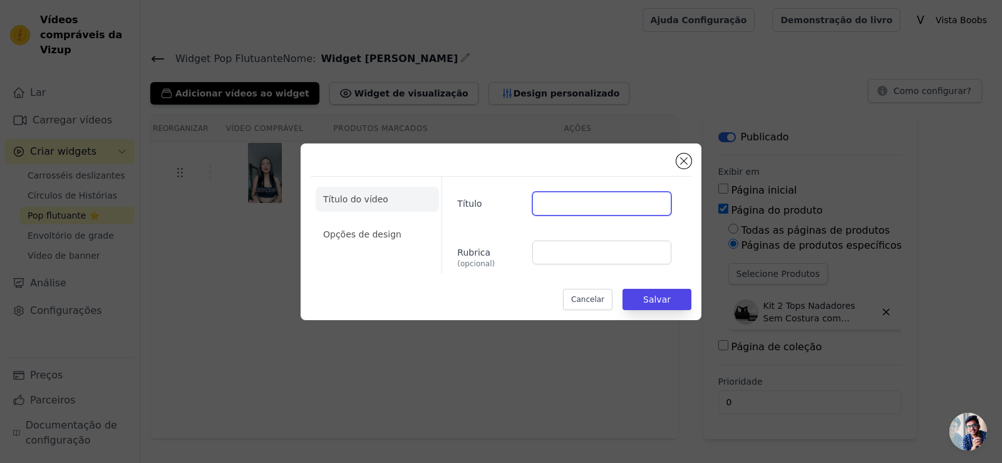
click at [564, 207] on input "Título" at bounding box center [601, 204] width 139 height 24
click at [687, 160] on button "Fechar modal" at bounding box center [683, 160] width 15 height 15
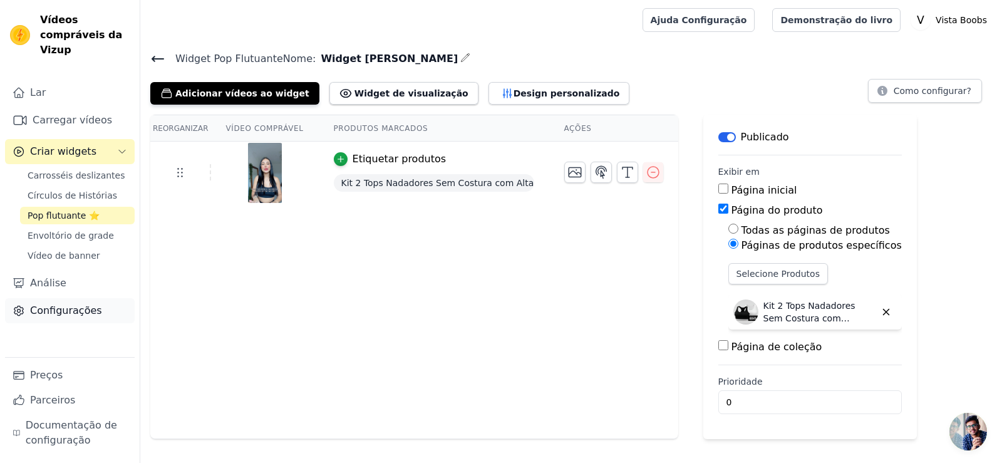
click at [52, 303] on link "Configurações" at bounding box center [70, 310] width 130 height 25
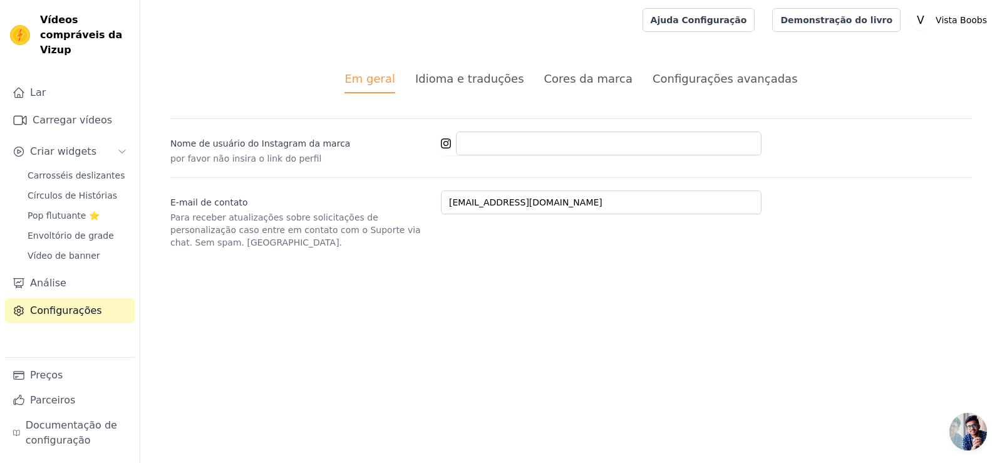
drag, startPoint x: 538, startPoint y: 66, endPoint x: 526, endPoint y: 76, distance: 16.0
click at [537, 71] on div "Em geral Idioma e traduções Cores da marca Configurações avançadas alterações n…" at bounding box center [571, 159] width 862 height 239
click at [520, 78] on font "Idioma e traduções" at bounding box center [469, 78] width 109 height 13
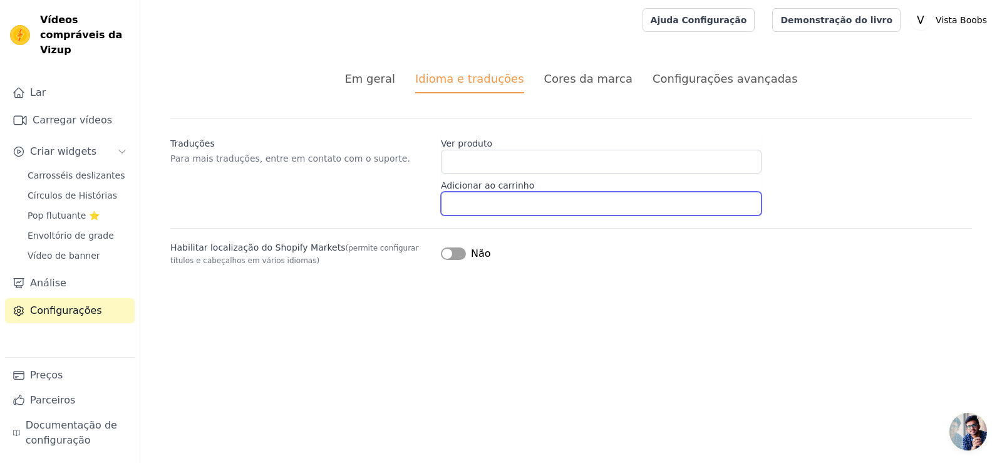
click at [477, 211] on input "Adicionar ao carrinho" at bounding box center [601, 204] width 321 height 24
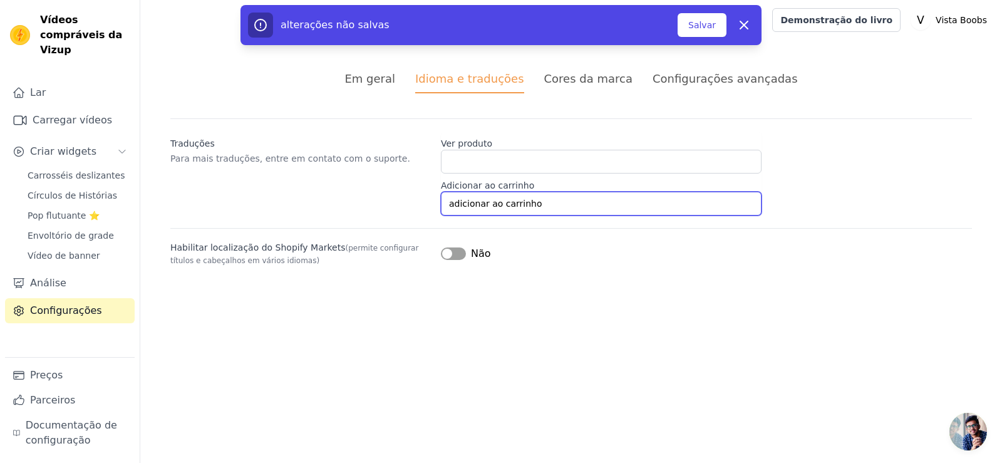
type input "adicionar ao carrinho"
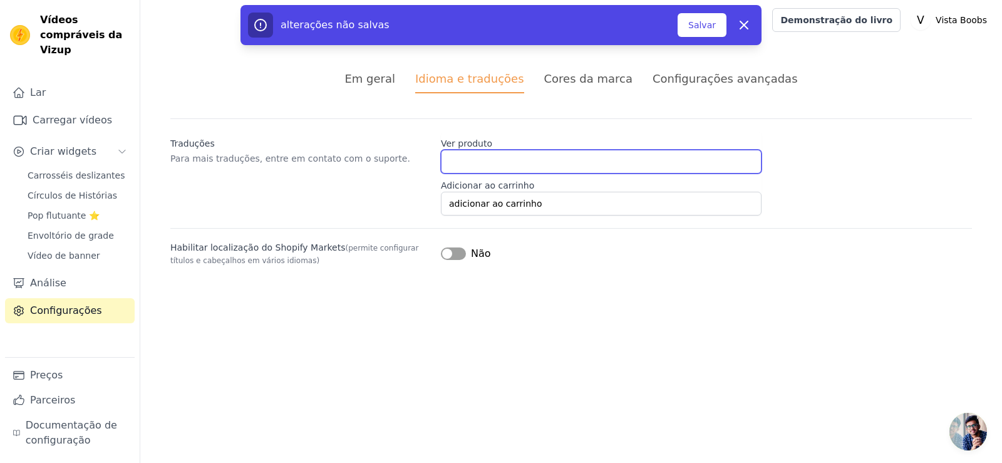
click at [500, 168] on input "Ver produto" at bounding box center [601, 162] width 321 height 24
type input "ver produto"
click at [594, 91] on li "Cores da marca" at bounding box center [588, 81] width 88 height 23
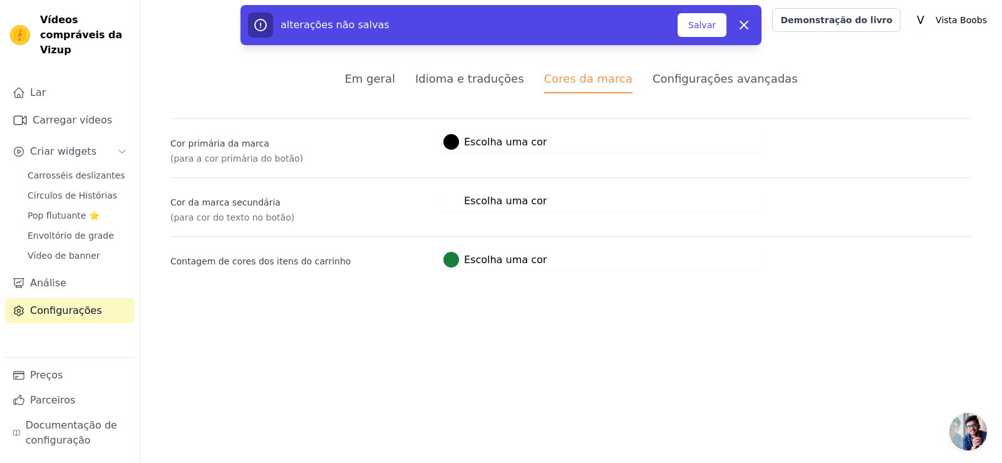
click at [445, 254] on span "#15803c Escolha uma cor #15803c 1 hexadecimal mudar para rgb" at bounding box center [495, 258] width 108 height 12
click at [450, 259] on div at bounding box center [451, 260] width 16 height 16
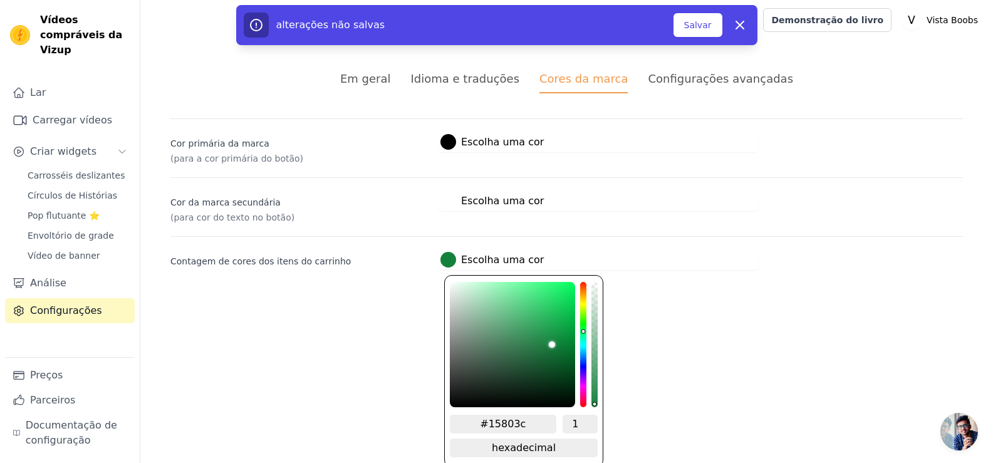
type input "#5f5f5f"
type input "#474747"
type input "#292929"
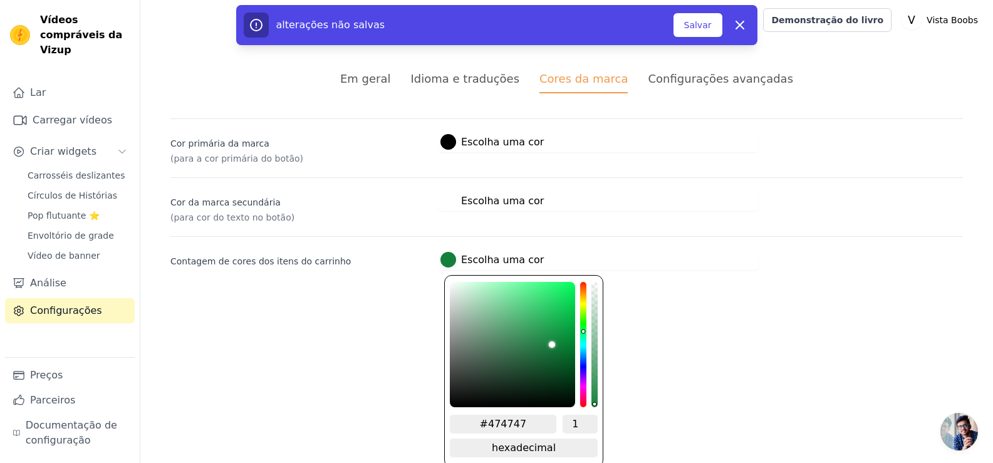
type input "#292929"
type input "#121212"
type input "#000000"
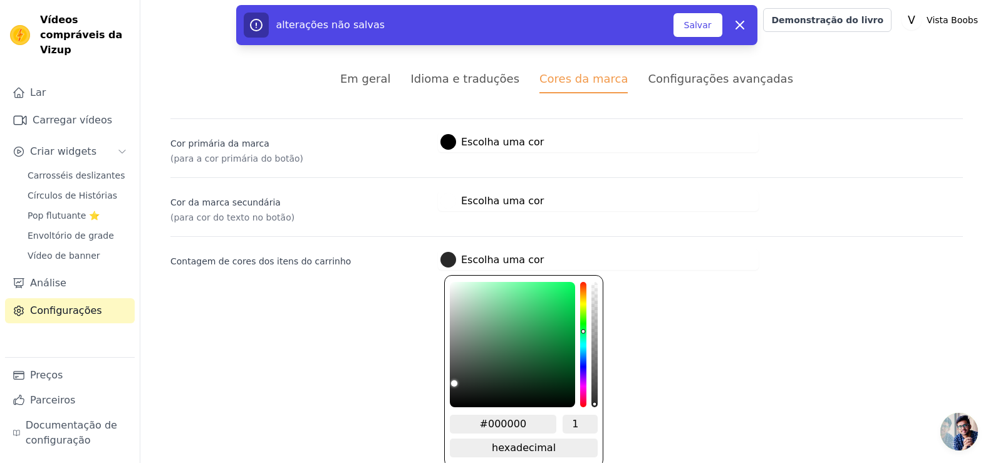
drag, startPoint x: 406, startPoint y: 385, endPoint x: 433, endPoint y: 375, distance: 29.3
click at [358, 300] on html "Vídeos compráveis ​​da Vizup Lar Carregar vídeos Criar widgets Carrosséis desli…" at bounding box center [496, 150] width 993 height 300
click at [363, 300] on html "Vídeos compráveis ​​da Vizup Lar Carregar vídeos Criar widgets Carrosséis desli…" at bounding box center [496, 150] width 993 height 300
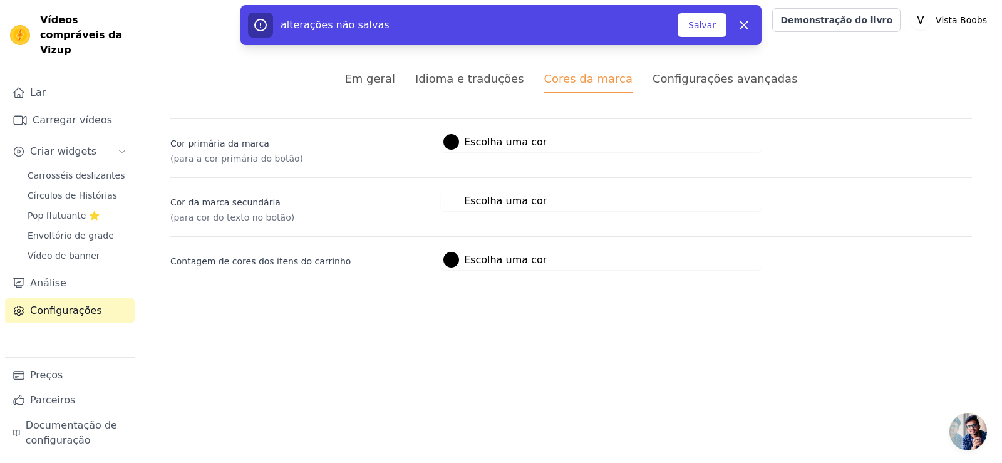
drag, startPoint x: 688, startPoint y: 28, endPoint x: 692, endPoint y: 43, distance: 15.5
click at [688, 29] on button "Salvar" at bounding box center [702, 25] width 49 height 24
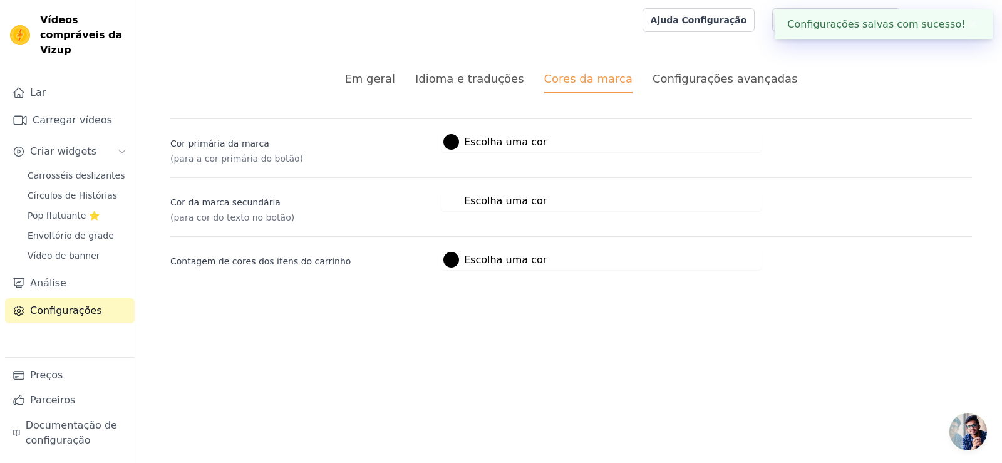
click at [692, 80] on font "Configurações avançadas" at bounding box center [725, 78] width 145 height 13
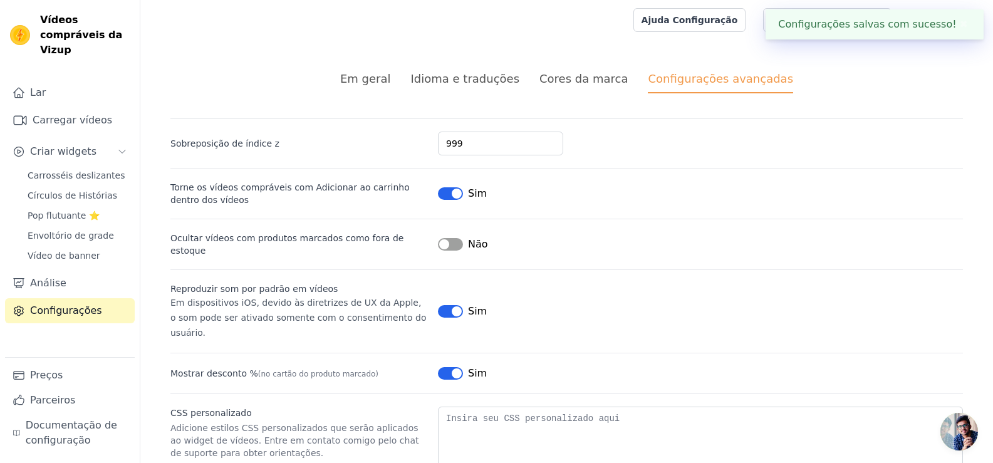
drag, startPoint x: 443, startPoint y: 195, endPoint x: 614, endPoint y: 194, distance: 171.6
click at [442, 195] on button "Rótulo" at bounding box center [450, 193] width 25 height 13
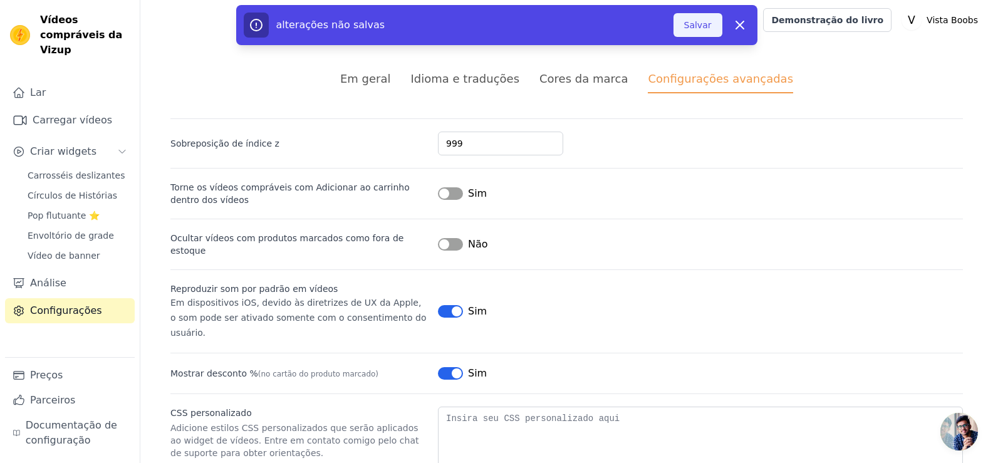
click at [705, 24] on font "Salvar" at bounding box center [698, 25] width 28 height 10
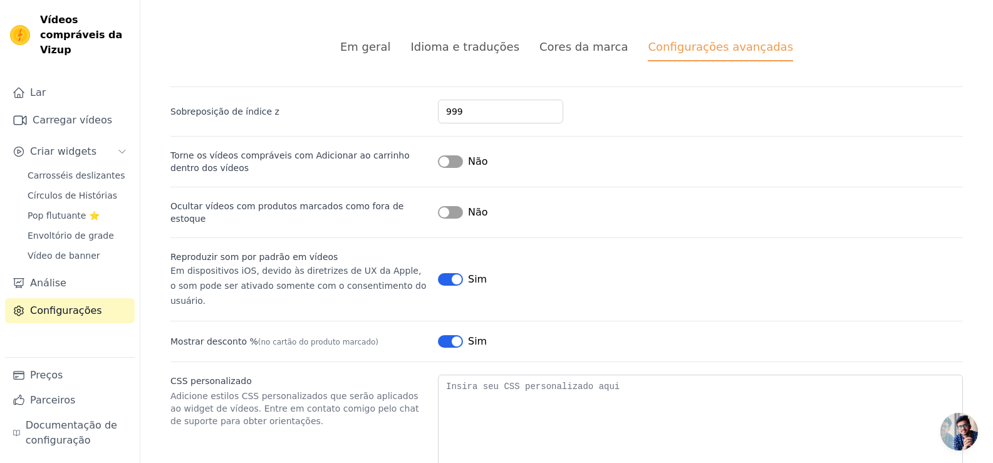
scroll to position [60, 0]
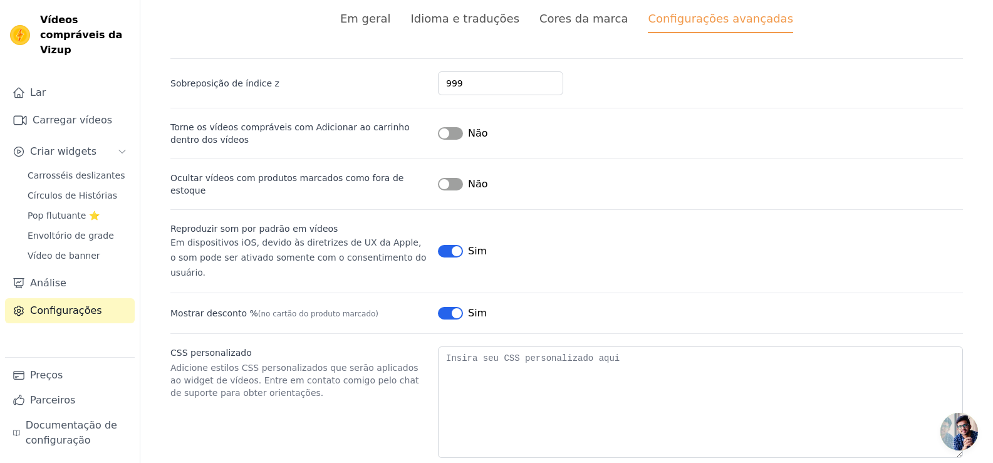
click at [451, 307] on button "Rótulo" at bounding box center [450, 313] width 25 height 13
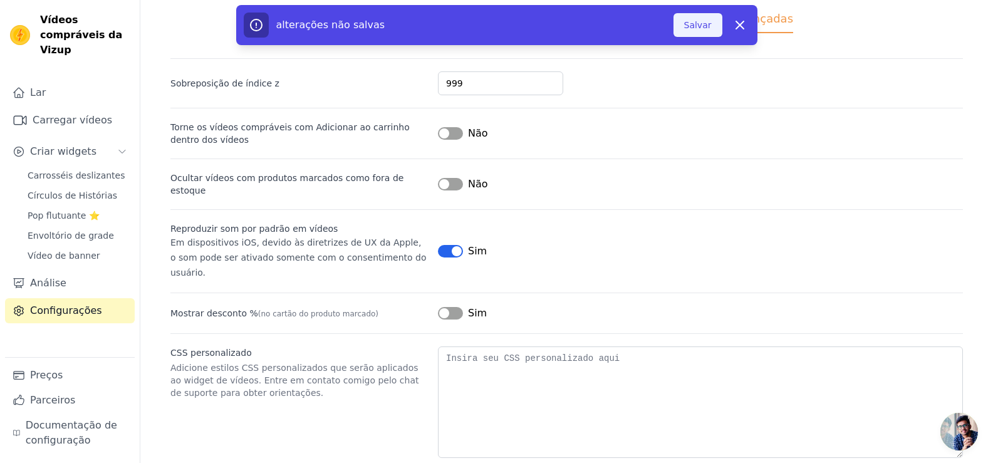
click at [695, 31] on button "Salvar" at bounding box center [697, 25] width 49 height 24
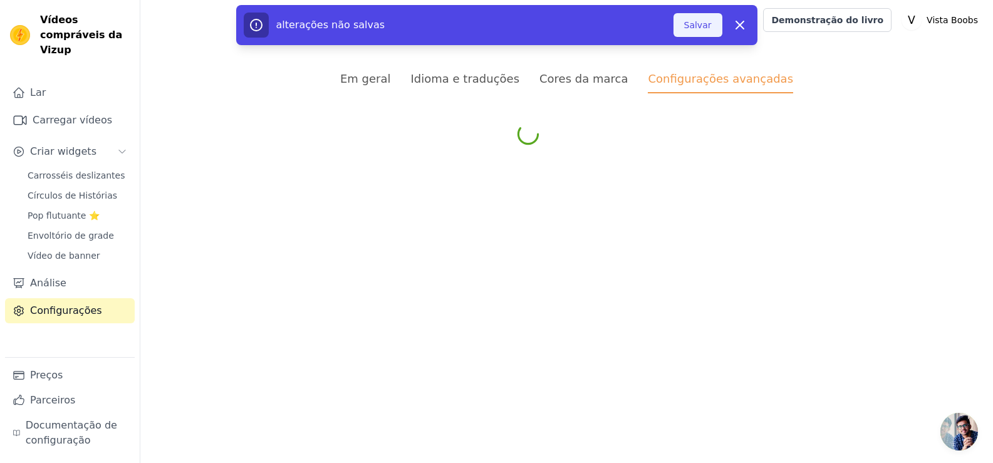
scroll to position [0, 0]
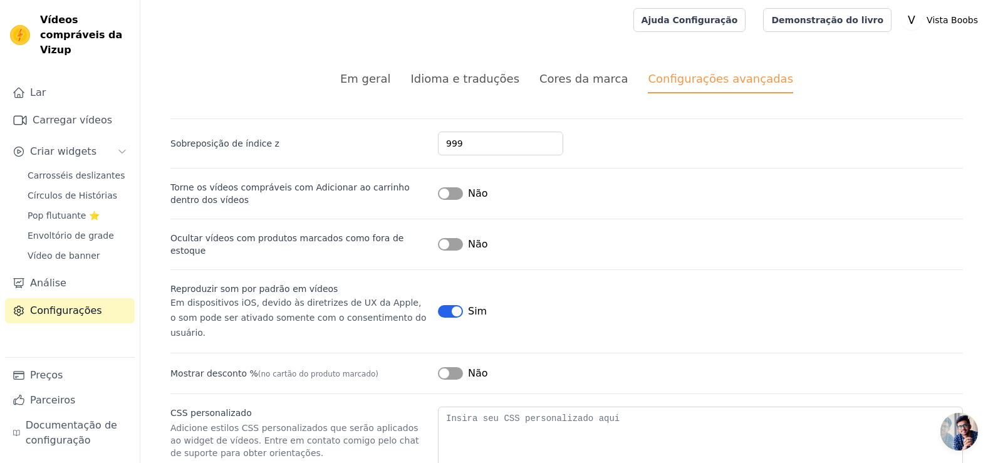
drag, startPoint x: 449, startPoint y: 349, endPoint x: 486, endPoint y: 327, distance: 43.0
click at [450, 367] on button "Rótulo" at bounding box center [450, 373] width 25 height 13
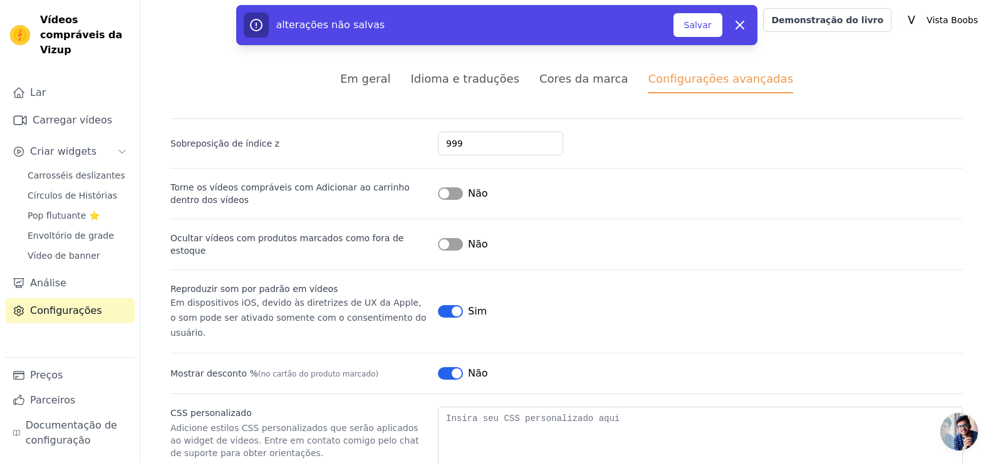
click at [593, 80] on font "Cores da marca" at bounding box center [583, 78] width 88 height 13
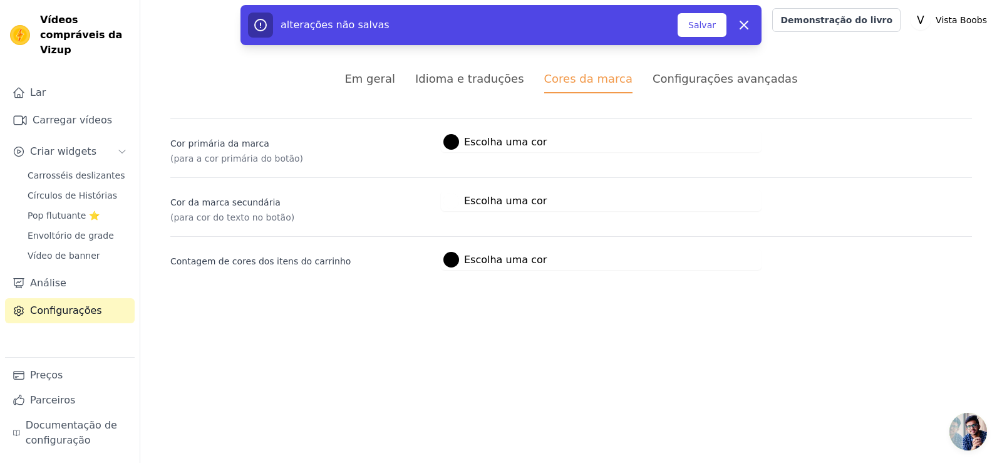
click at [483, 82] on font "Idioma e traduções" at bounding box center [469, 78] width 109 height 13
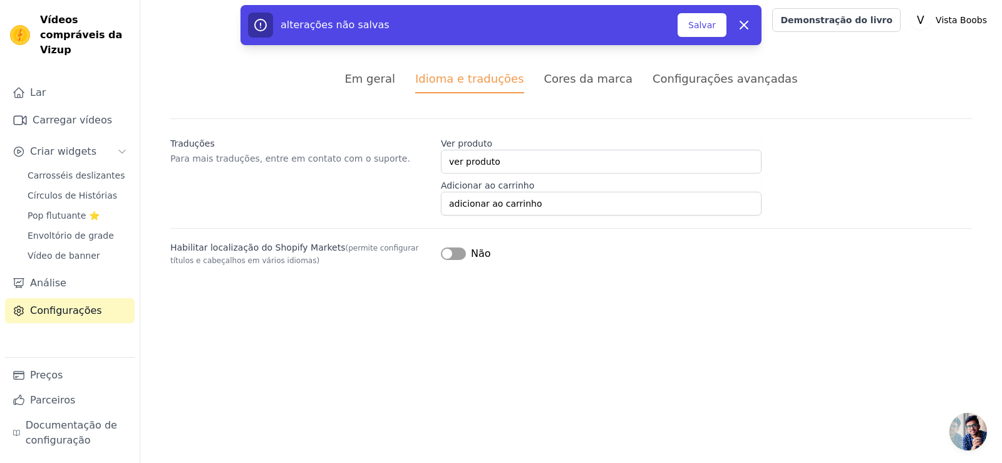
click at [386, 91] on li "Em geral" at bounding box center [370, 81] width 51 height 23
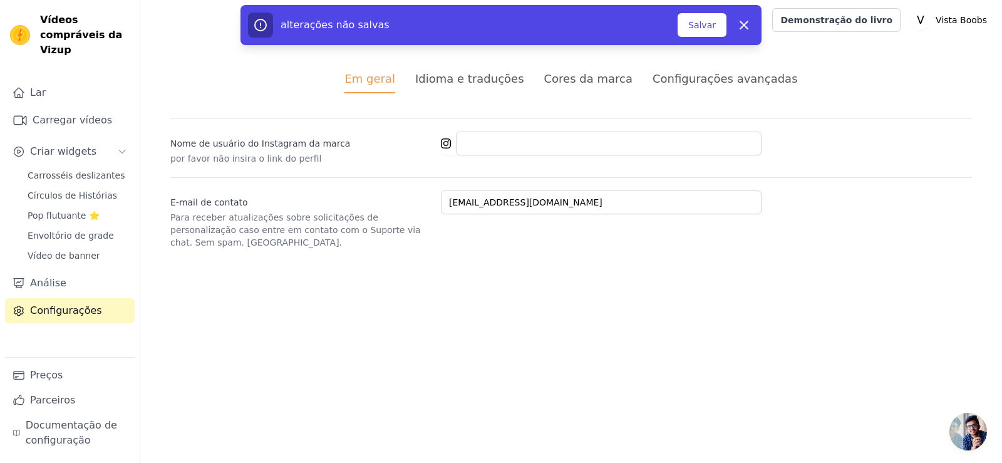
drag, startPoint x: 709, startPoint y: 29, endPoint x: 688, endPoint y: 83, distance: 58.3
click at [708, 29] on font "Salvar" at bounding box center [702, 25] width 28 height 10
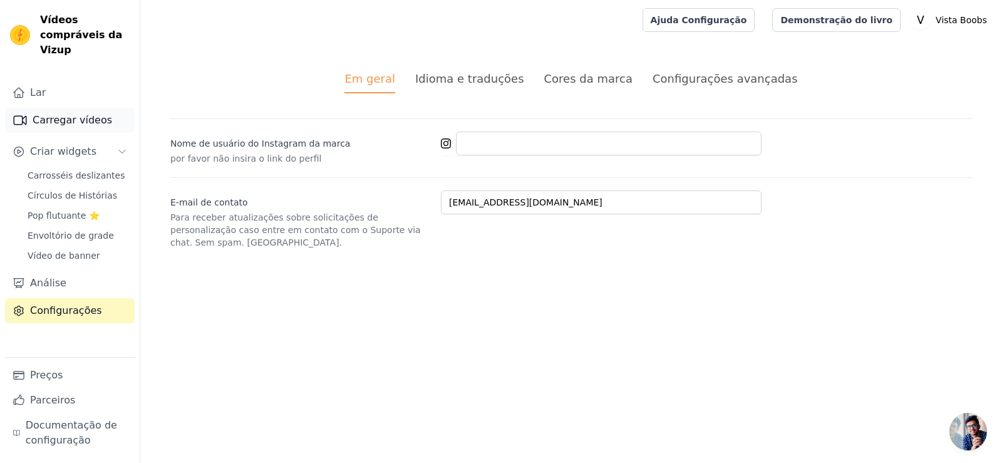
click at [68, 114] on font "Carregar vídeos" at bounding box center [73, 120] width 80 height 12
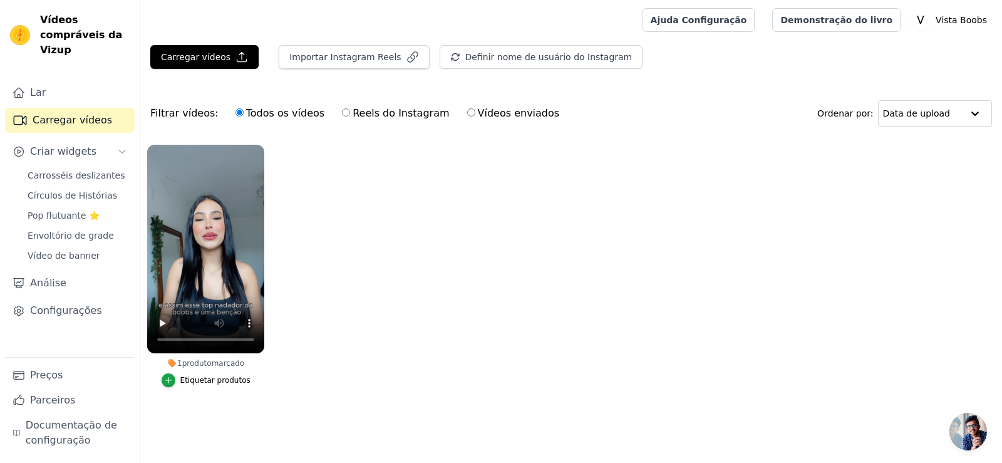
click at [341, 289] on ul "1 produto marcado Etiquetar produtos" at bounding box center [571, 278] width 862 height 281
click at [203, 61] on font "Carregar vídeos" at bounding box center [196, 57] width 70 height 10
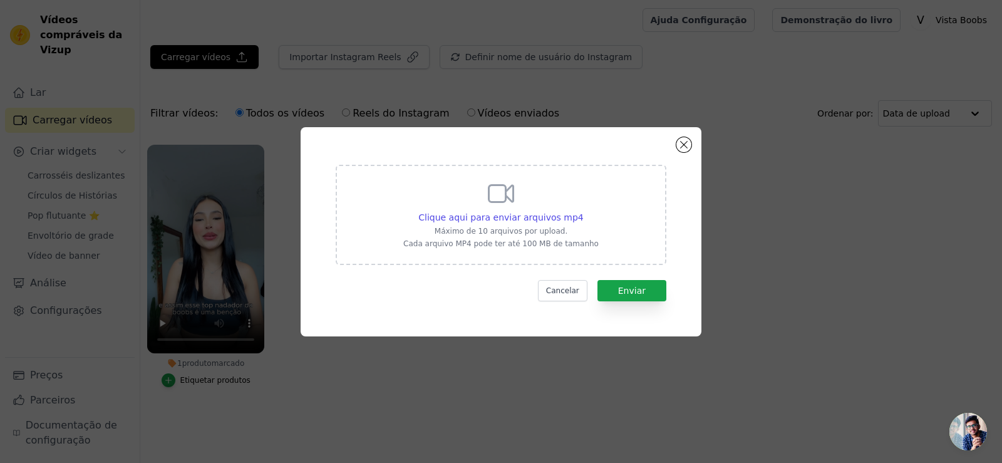
click at [227, 332] on div "Clique aqui para enviar arquivos mp4 Máximo de 10 arquivos por upload. Cada arq…" at bounding box center [501, 231] width 962 height 249
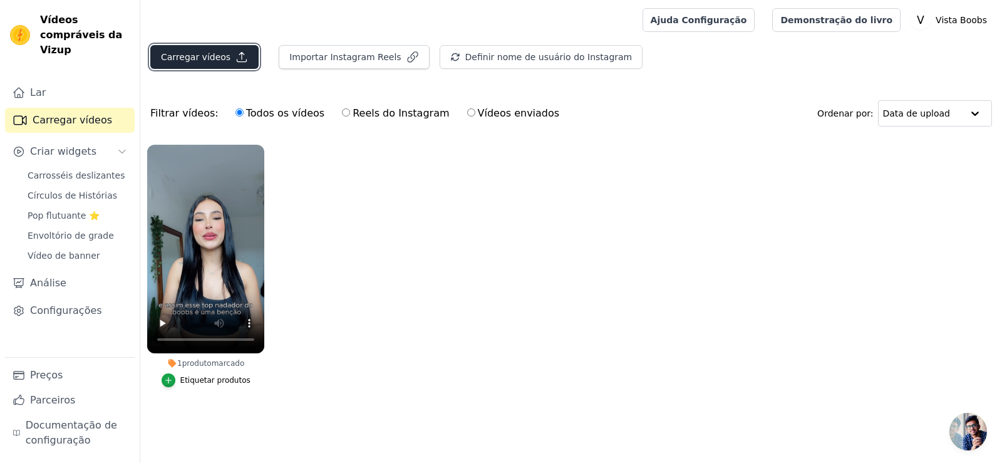
click at [197, 66] on button "Carregar vídeos" at bounding box center [204, 57] width 108 height 24
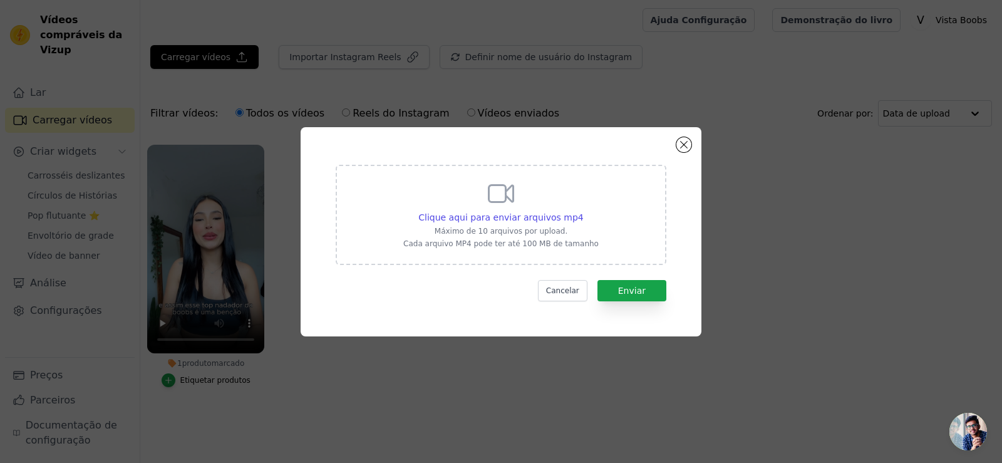
click at [524, 208] on div "Clique aqui para enviar arquivos mp4 Máximo de 10 arquivos por upload. Cada arq…" at bounding box center [500, 214] width 195 height 70
click at [583, 210] on input "Clique aqui para enviar arquivos mp4 Máximo de 10 arquivos por upload. Cada arq…" at bounding box center [583, 210] width 1 height 1
click at [614, 197] on div "Clique aqui para enviar arquivos mp4 Máximo de 10 arquivos por upload. Cada arq…" at bounding box center [501, 215] width 331 height 100
click at [584, 210] on input "Clique aqui para enviar arquivos mp4 Máximo de 10 arquivos por upload. Cada arq…" at bounding box center [583, 210] width 1 height 1
click at [503, 195] on icon at bounding box center [501, 194] width 30 height 30
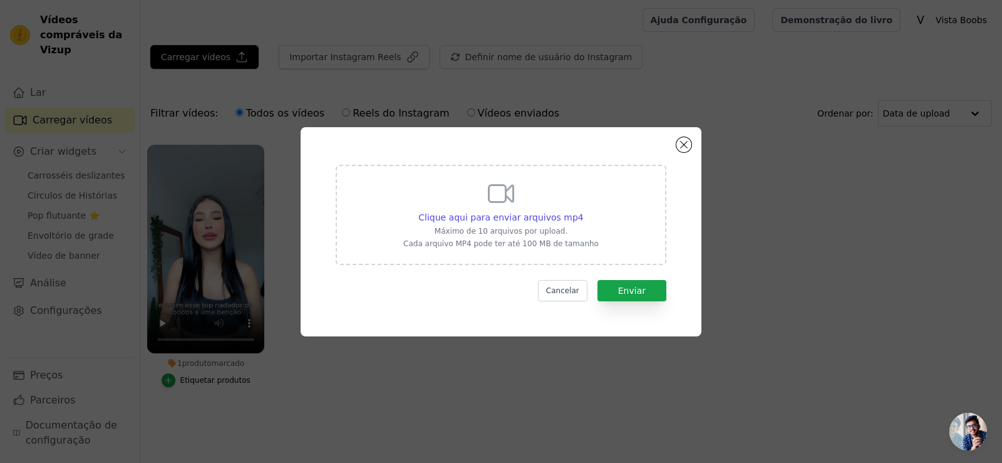
click at [583, 210] on input "Clique aqui para enviar arquivos mp4 Máximo de 10 arquivos por upload. Cada arq…" at bounding box center [583, 210] width 1 height 1
type input "C:\fakepath\CRIATIVO 01 ANA MALLUS.mp4"
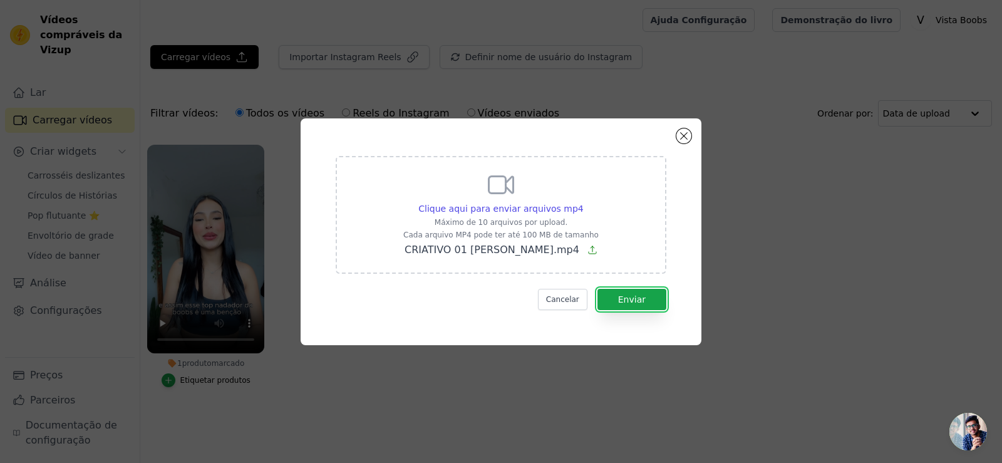
drag, startPoint x: 632, startPoint y: 295, endPoint x: 688, endPoint y: 289, distance: 56.0
click at [632, 296] on font "Enviar" at bounding box center [632, 299] width 28 height 10
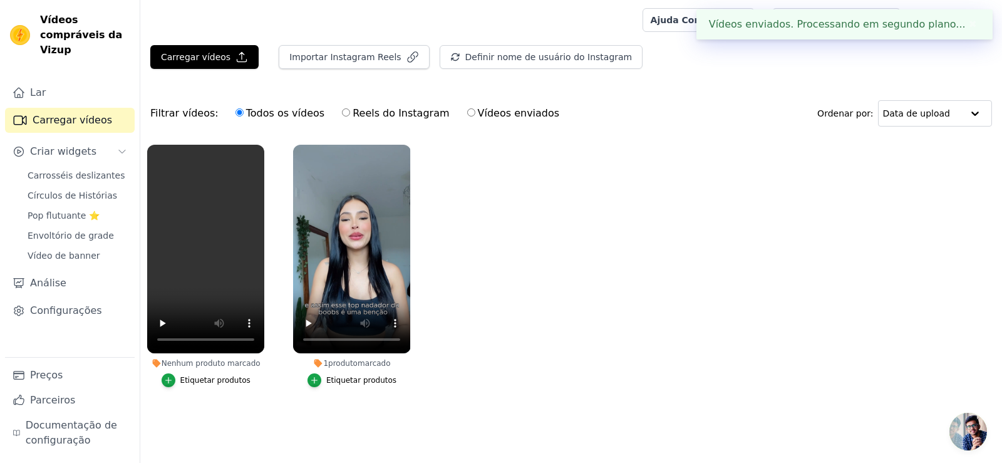
click at [365, 380] on font "Etiquetar produtos" at bounding box center [361, 380] width 70 height 9
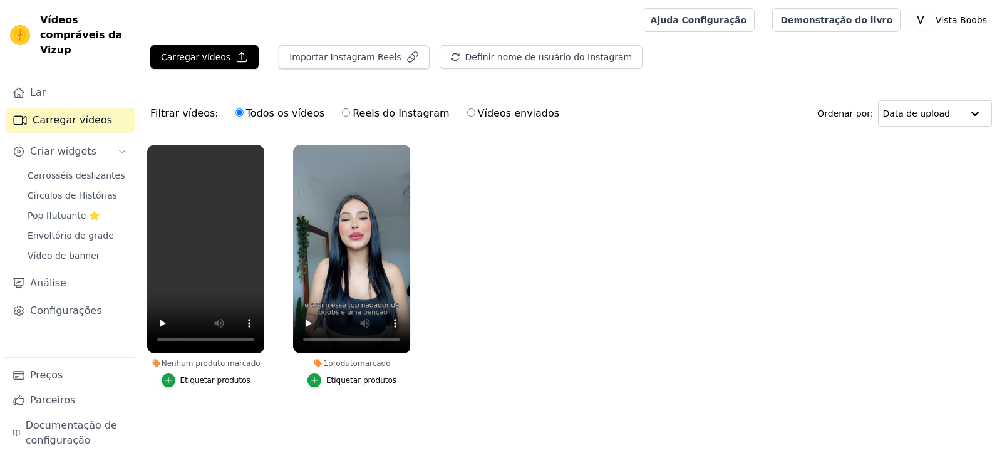
click at [361, 381] on font "Etiquetar produtos" at bounding box center [361, 380] width 70 height 9
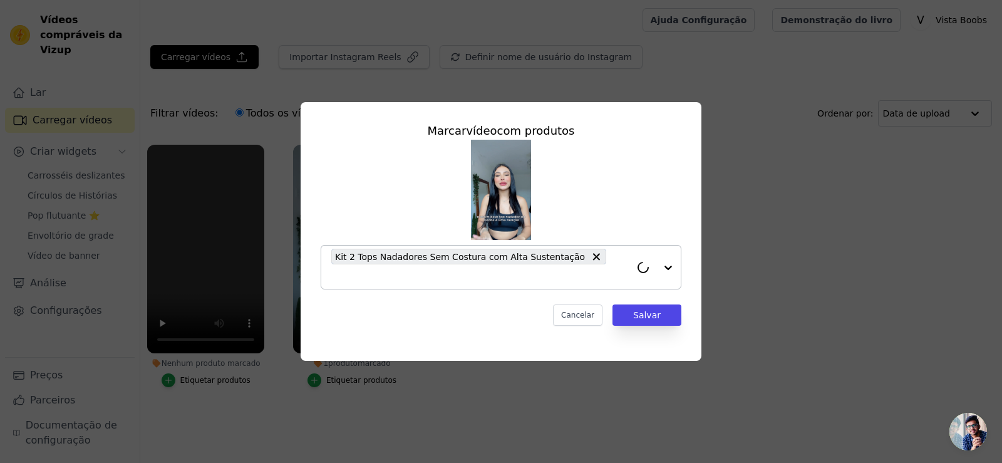
drag, startPoint x: 566, startPoint y: 266, endPoint x: 574, endPoint y: 280, distance: 16.3
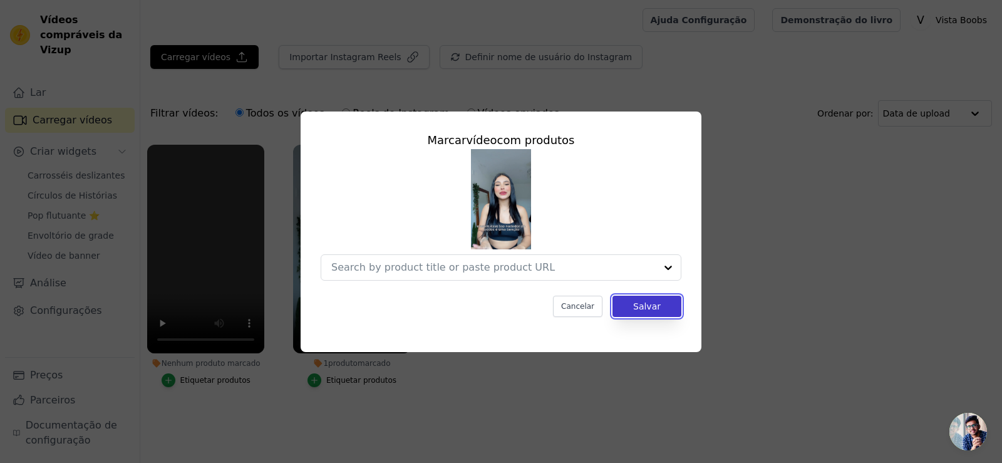
drag, startPoint x: 642, startPoint y: 305, endPoint x: 514, endPoint y: 331, distance: 130.3
click at [643, 305] on font "Salvar" at bounding box center [647, 306] width 28 height 10
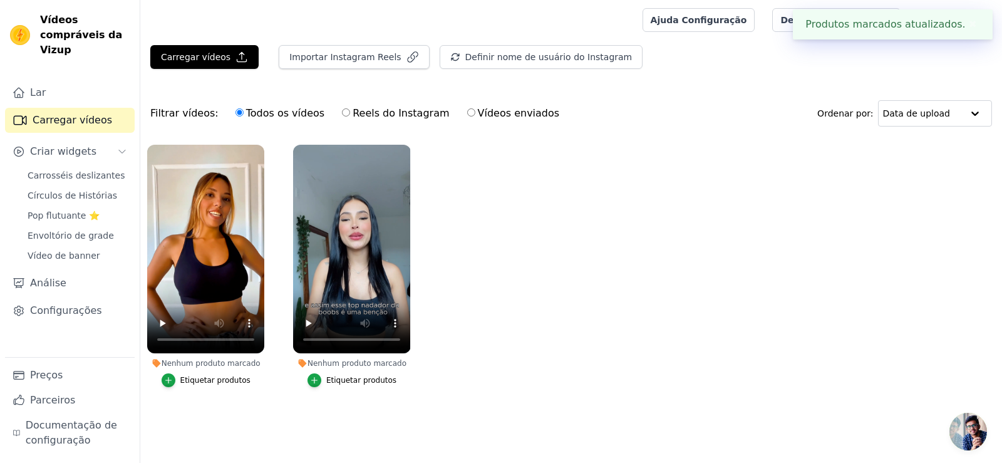
click at [195, 377] on font "Etiquetar produtos" at bounding box center [215, 380] width 70 height 9
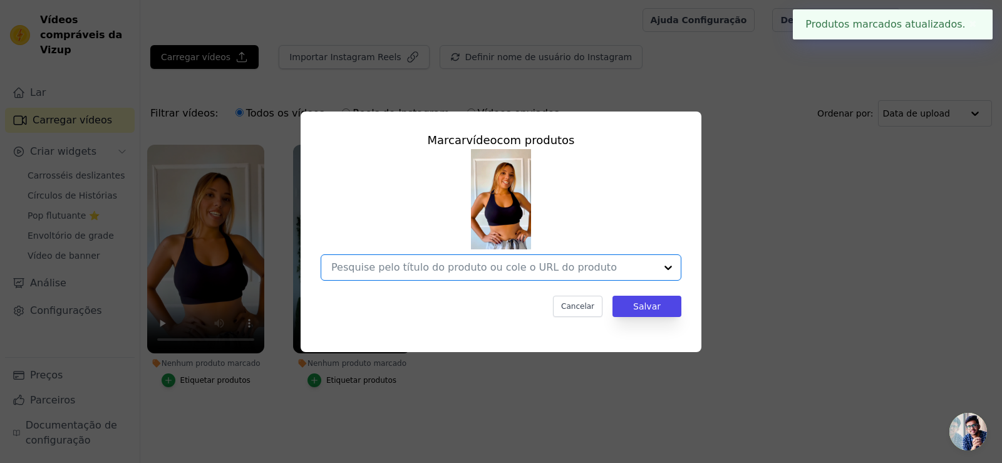
drag, startPoint x: 558, startPoint y: 267, endPoint x: 579, endPoint y: 266, distance: 21.3
click at [556, 267] on input "Nenhum produto marcado Marcar vídeo com produtos Option undefined, selected. Se…" at bounding box center [493, 267] width 324 height 12
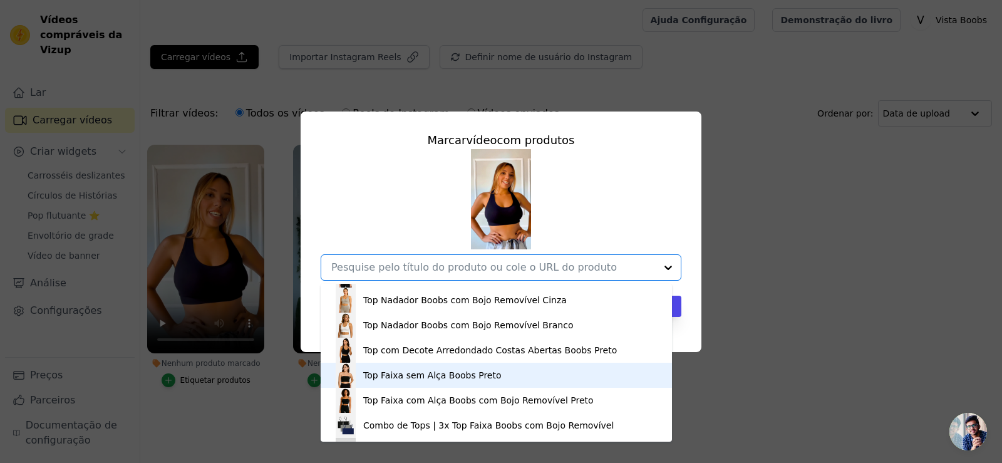
scroll to position [43, 0]
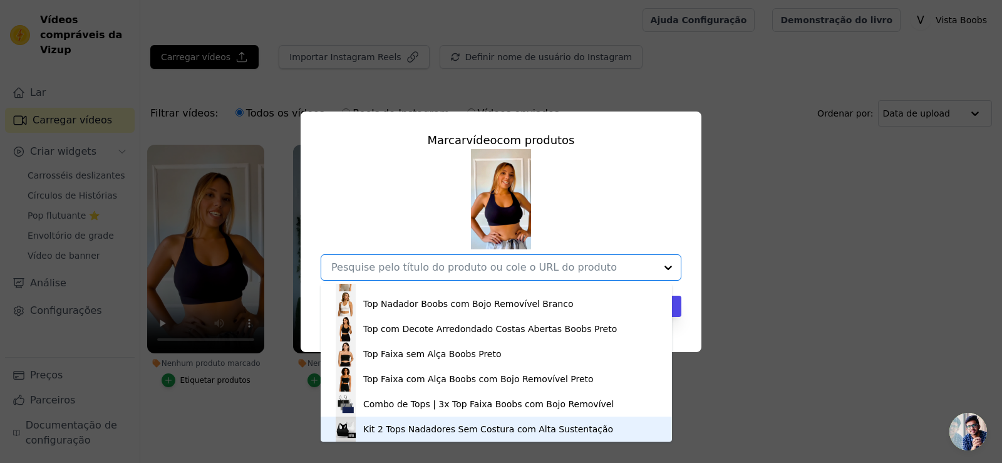
drag, startPoint x: 400, startPoint y: 423, endPoint x: 440, endPoint y: 411, distance: 42.4
click at [399, 424] on font "Kit 2 Tops Nadadores Sem Costura com Alta Sustentação" at bounding box center [488, 429] width 250 height 10
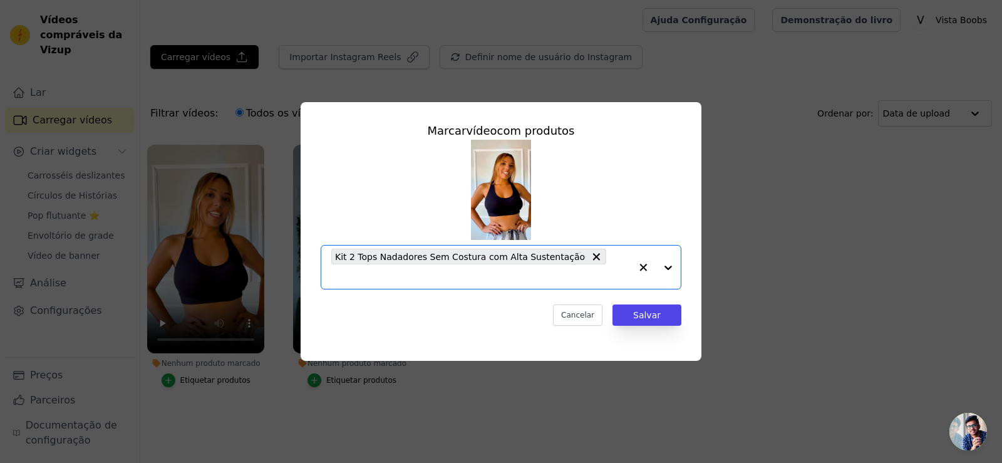
click at [611, 271] on input "Nenhum produto marcado Marcar vídeo com produtos Option Kit 2 Tops Nadadores Se…" at bounding box center [480, 277] width 299 height 12
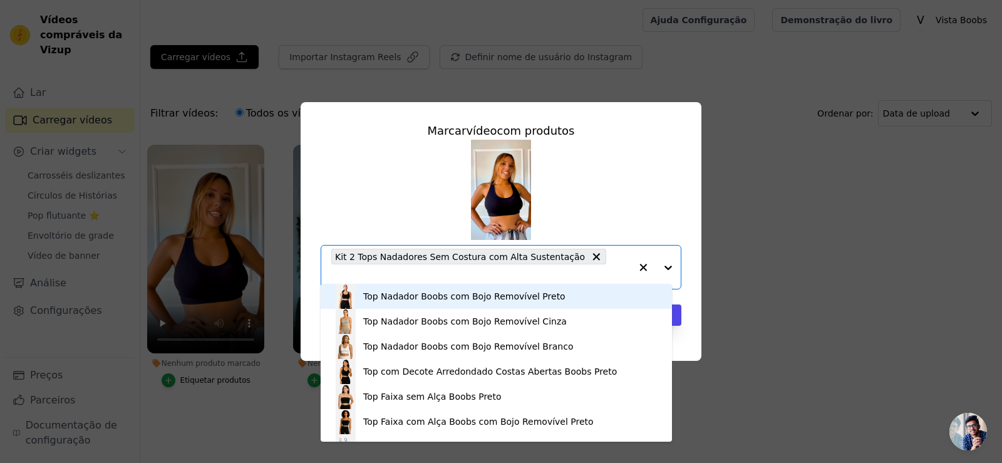
click at [388, 299] on font "Top Nadador Boobs com Bojo Removível Preto" at bounding box center [464, 296] width 202 height 10
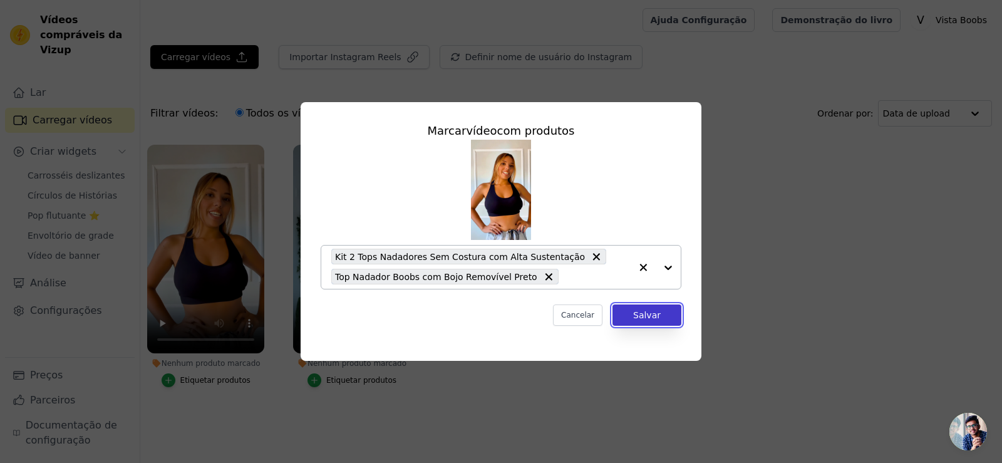
click at [663, 312] on button "Salvar" at bounding box center [647, 314] width 69 height 21
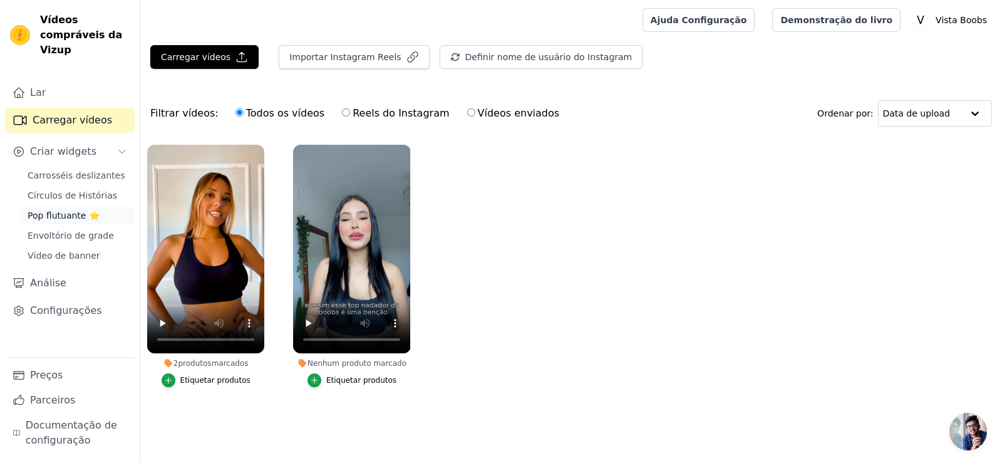
click at [71, 210] on font "Pop flutuante ⭐" at bounding box center [64, 215] width 72 height 10
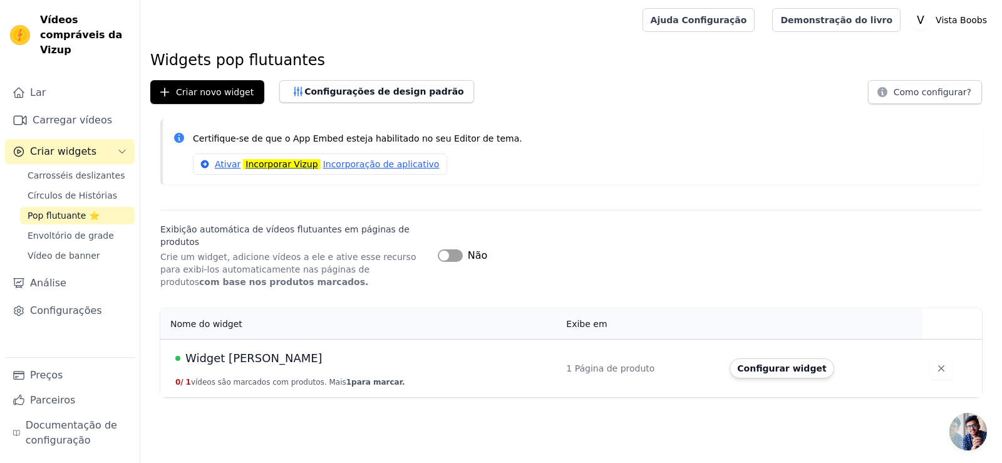
drag, startPoint x: 796, startPoint y: 358, endPoint x: 760, endPoint y: 347, distance: 37.4
click at [795, 363] on font "Configurar widget" at bounding box center [781, 368] width 89 height 10
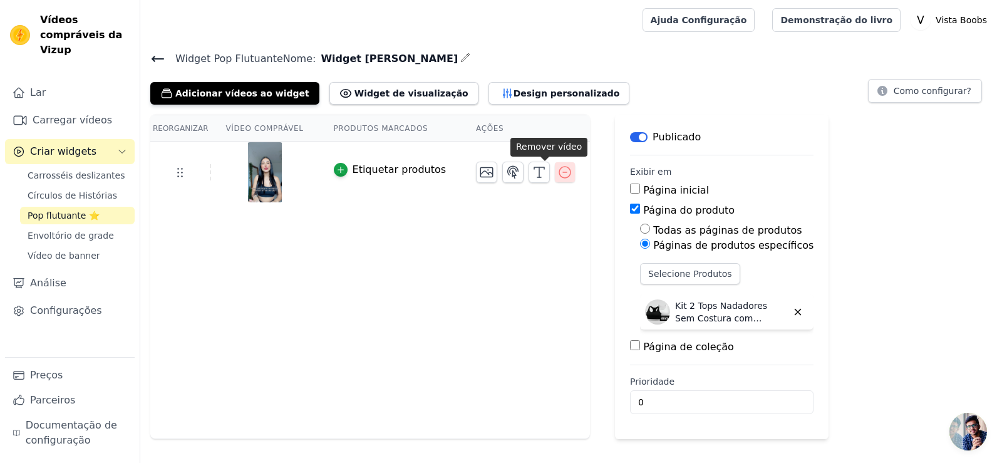
click at [557, 170] on icon "button" at bounding box center [564, 172] width 15 height 15
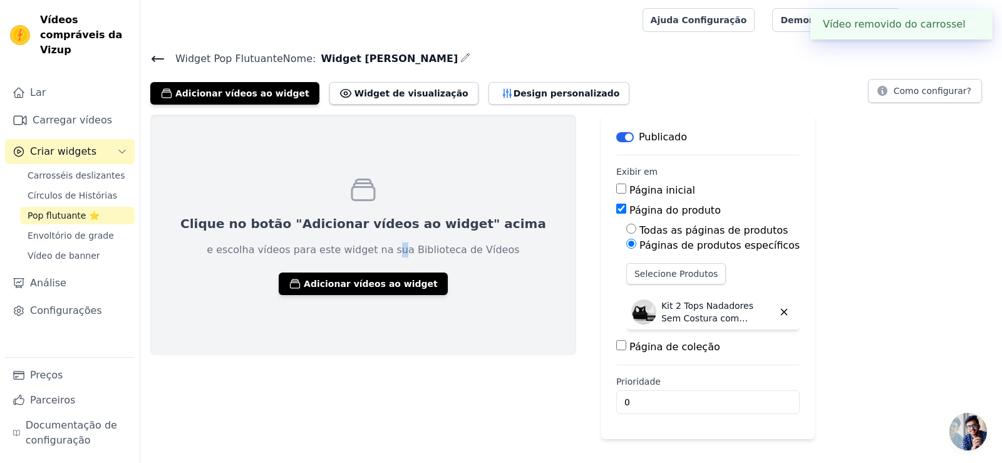
click at [364, 257] on div "Clique no botão "Adicionar vídeos ao widget" acima e escolha vídeos para este w…" at bounding box center [363, 235] width 426 height 241
click at [356, 286] on font "Adicionar vídeos ao widget" at bounding box center [371, 284] width 134 height 10
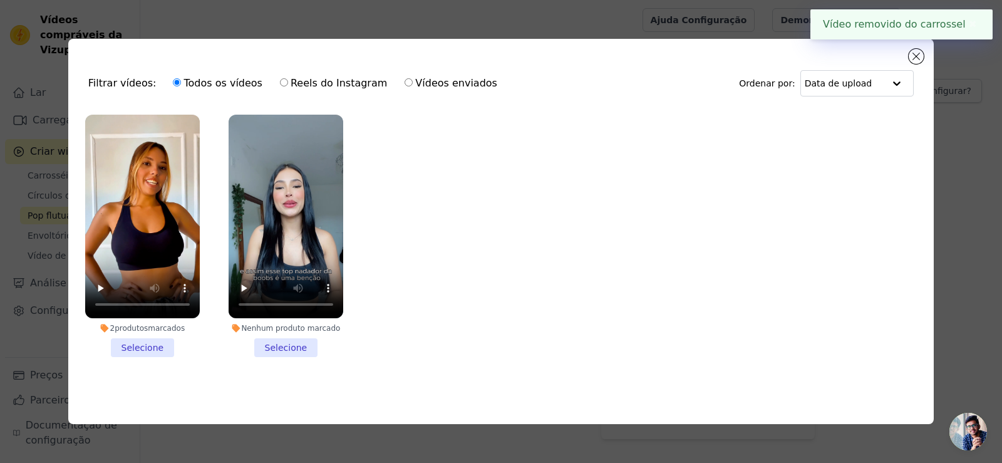
click at [145, 346] on li "2 produtos marcados Selecione" at bounding box center [142, 236] width 115 height 242
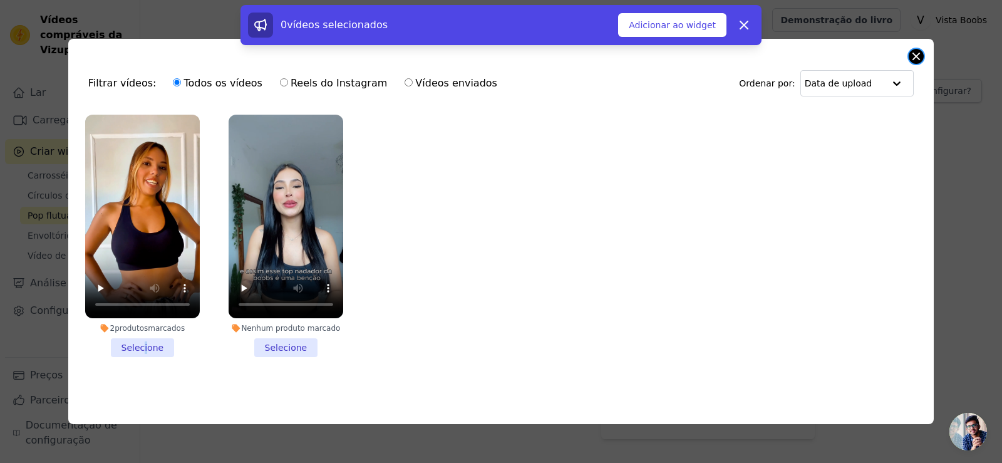
click at [917, 56] on button "Fechar modal" at bounding box center [916, 56] width 15 height 15
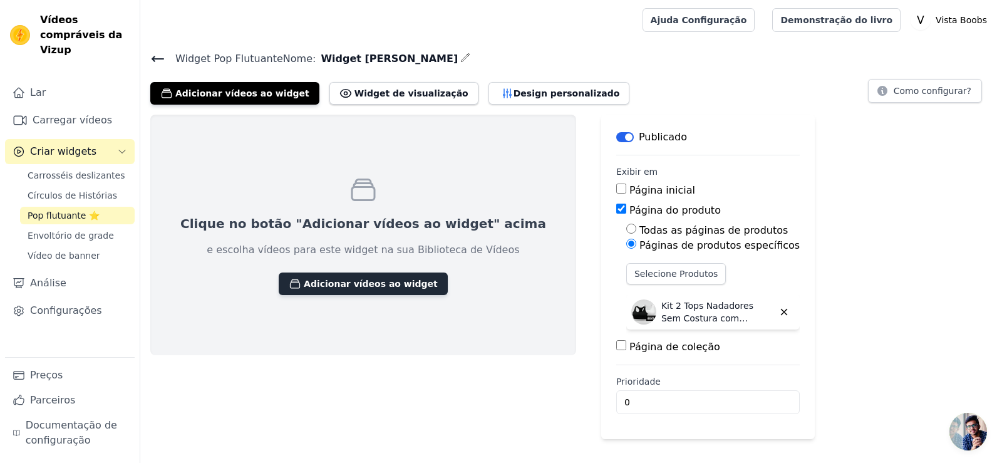
click at [336, 279] on font "Adicionar vídeos ao widget" at bounding box center [371, 284] width 134 height 10
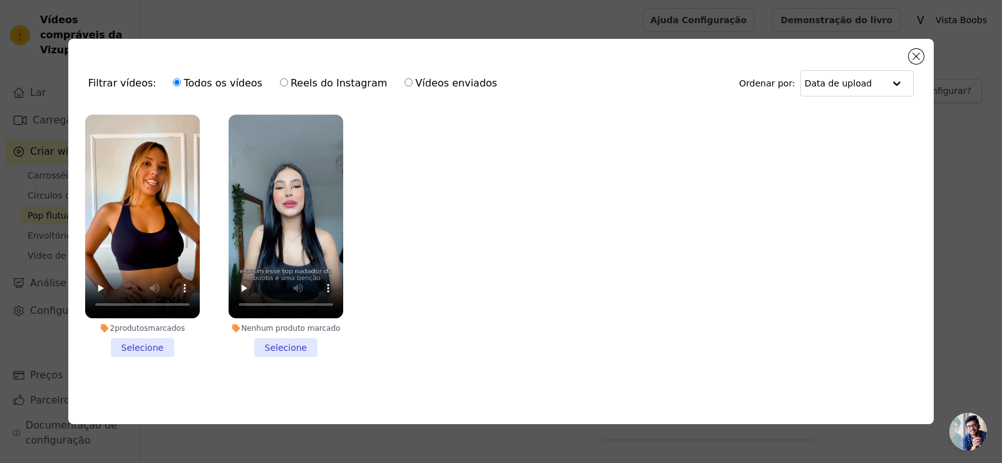
click at [162, 345] on li "2 produtos marcados Selecione" at bounding box center [142, 236] width 115 height 242
click at [0, 0] on input "2 produtos marcados Selecione" at bounding box center [0, 0] width 0 height 0
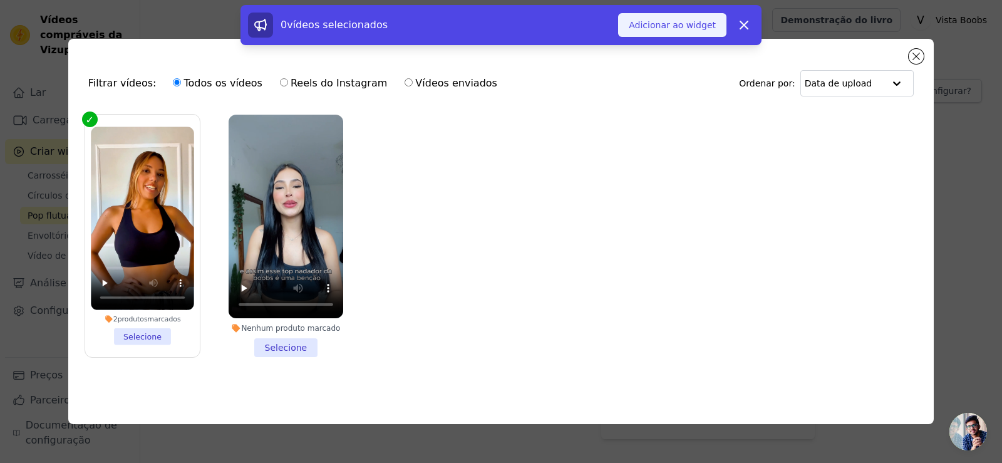
click at [674, 31] on button "Adicionar ao widget" at bounding box center [672, 25] width 108 height 24
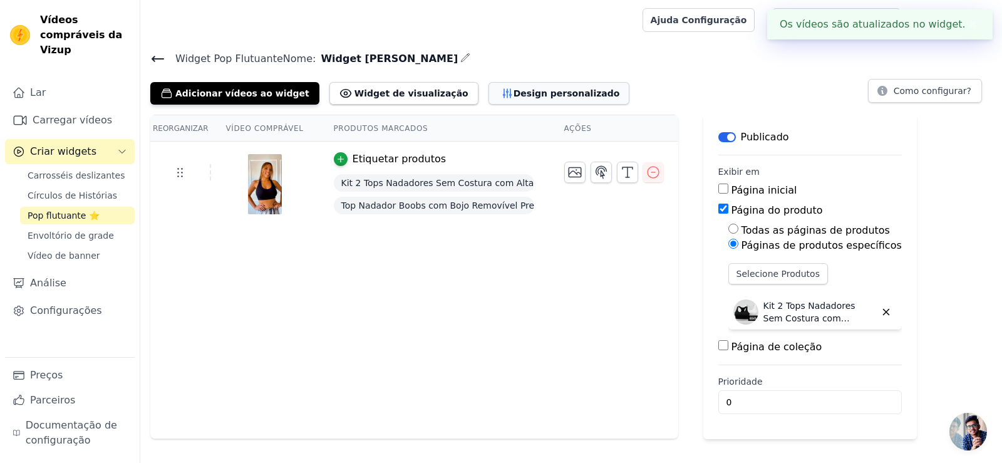
click at [539, 86] on button "Design personalizado" at bounding box center [560, 93] width 142 height 23
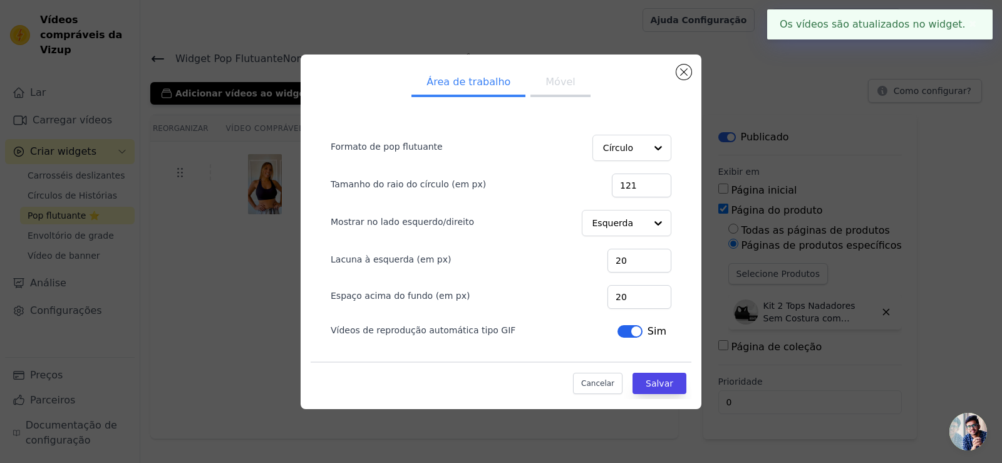
click at [555, 82] on font "Móvel" at bounding box center [560, 82] width 29 height 12
click at [666, 379] on font "Salvar" at bounding box center [660, 383] width 28 height 10
